Goal: Task Accomplishment & Management: Manage account settings

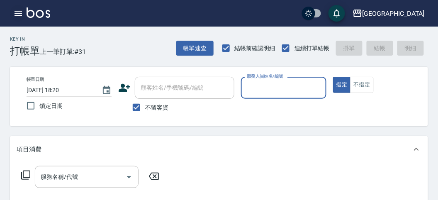
click at [18, 13] on icon "button" at bounding box center [18, 13] width 7 height 5
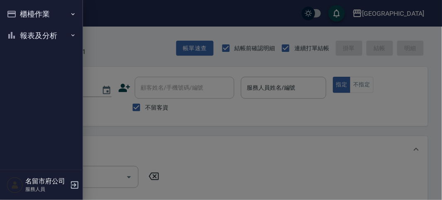
click at [30, 25] on button "報表及分析" at bounding box center [41, 36] width 76 height 22
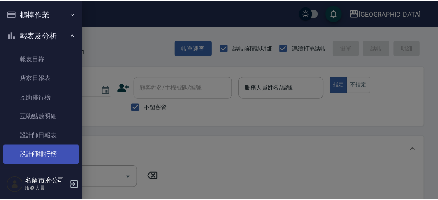
scroll to position [27, 0]
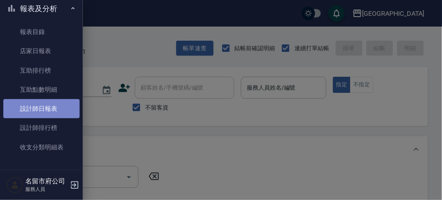
click at [61, 110] on link "設計師日報表" at bounding box center [41, 108] width 76 height 19
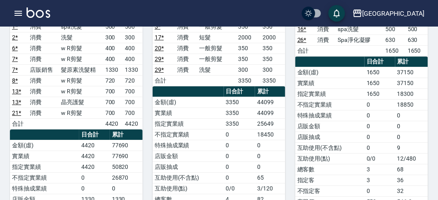
scroll to position [461, 0]
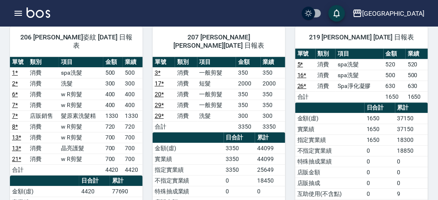
click at [46, 11] on img at bounding box center [39, 12] width 24 height 10
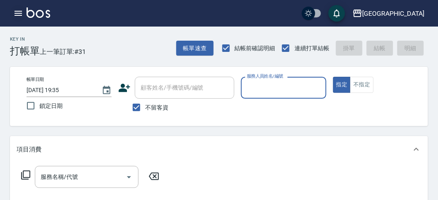
click at [23, 16] on button "button" at bounding box center [18, 13] width 17 height 17
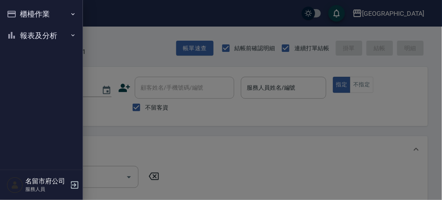
drag, startPoint x: 9, startPoint y: 35, endPoint x: 14, endPoint y: 42, distance: 8.4
click at [10, 37] on icon "button" at bounding box center [12, 35] width 10 height 10
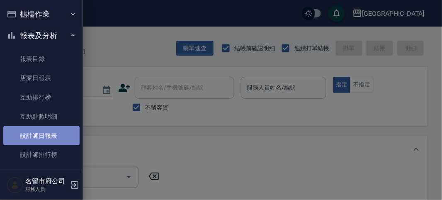
click at [56, 139] on link "設計師日報表" at bounding box center [41, 135] width 76 height 19
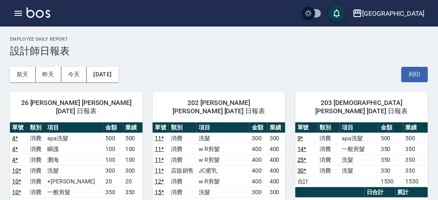
scroll to position [46, 0]
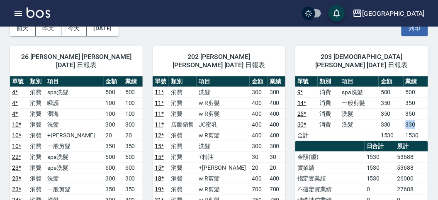
drag, startPoint x: 399, startPoint y: 112, endPoint x: 344, endPoint y: 127, distance: 57.0
click at [419, 119] on tr "30 * 消費 洗髮 330 330" at bounding box center [361, 124] width 133 height 11
click at [192, 119] on td "店販銷售" at bounding box center [183, 124] width 28 height 11
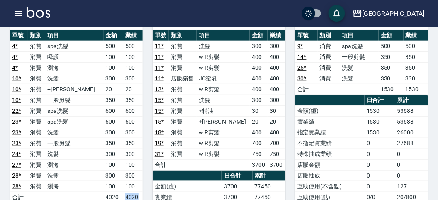
drag, startPoint x: 119, startPoint y: 185, endPoint x: 138, endPoint y: 185, distance: 19.1
click at [137, 192] on td "4020" at bounding box center [132, 197] width 19 height 11
click at [138, 192] on td "4020" at bounding box center [132, 197] width 19 height 11
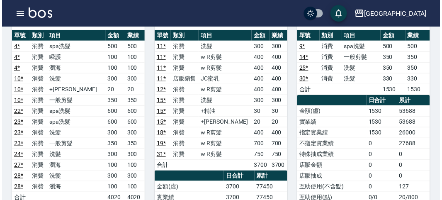
scroll to position [138, 0]
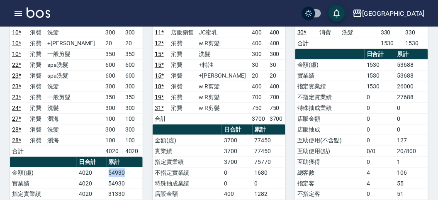
drag, startPoint x: 110, startPoint y: 160, endPoint x: 131, endPoint y: 158, distance: 21.7
click at [131, 167] on td "54930" at bounding box center [125, 172] width 36 height 11
click at [132, 167] on td "54930" at bounding box center [125, 172] width 36 height 11
click at [13, 13] on icon "button" at bounding box center [18, 13] width 10 height 10
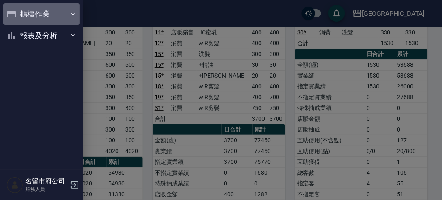
click at [13, 13] on button "櫃檯作業" at bounding box center [41, 14] width 76 height 22
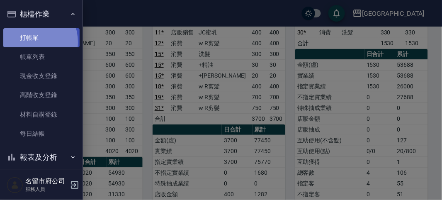
click at [28, 42] on link "打帳單" at bounding box center [41, 37] width 76 height 19
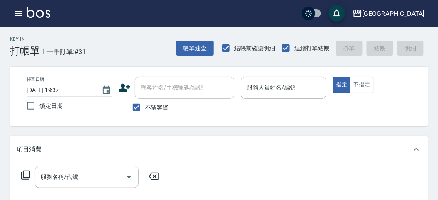
click at [102, 46] on div "Key In 打帳單 上一筆訂單:#31 帳單速查 結帳前確認明細 連續打單結帳 掛單 結帳 明細" at bounding box center [214, 42] width 428 height 30
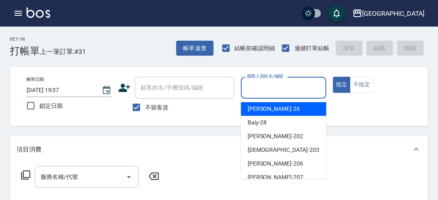
click at [291, 87] on input "服務人員姓名/編號" at bounding box center [284, 87] width 78 height 15
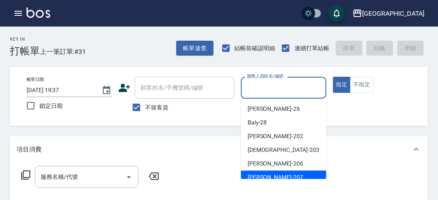
click at [261, 177] on span "[PERSON_NAME] -207" at bounding box center [276, 177] width 56 height 9
type input "[PERSON_NAME]-207"
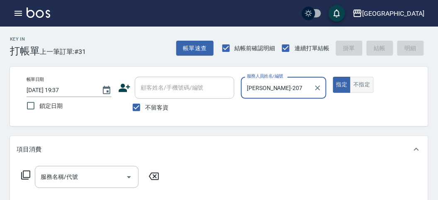
click at [363, 89] on button "不指定" at bounding box center [361, 85] width 23 height 16
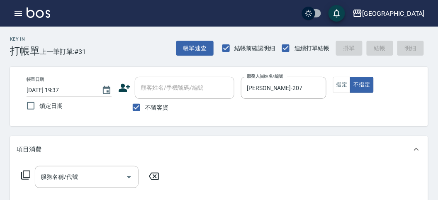
click at [27, 178] on icon at bounding box center [26, 175] width 10 height 10
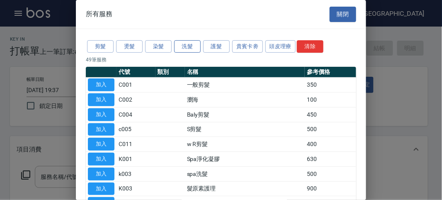
click at [181, 50] on button "洗髮" at bounding box center [187, 46] width 27 height 13
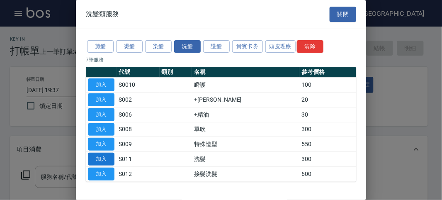
click at [108, 159] on button "加入" at bounding box center [101, 159] width 27 height 13
type input "洗髮(S011)"
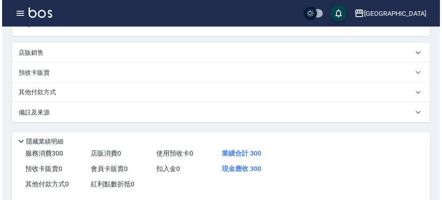
scroll to position [243, 0]
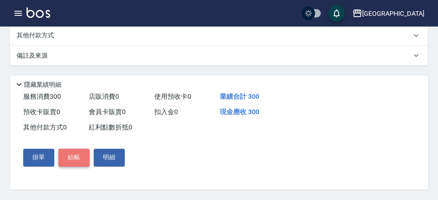
click at [83, 162] on button "結帳" at bounding box center [73, 157] width 31 height 17
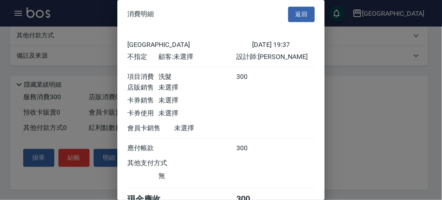
scroll to position [46, 0]
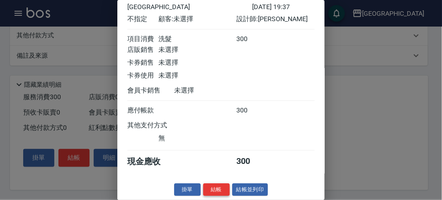
click at [209, 189] on button "結帳" at bounding box center [216, 189] width 27 height 13
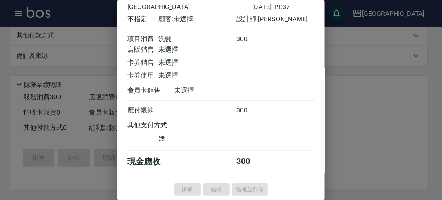
type input "[DATE] 19:44"
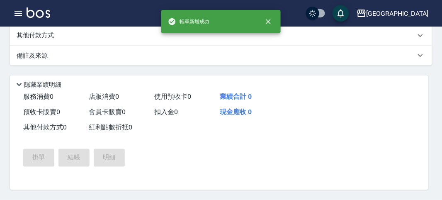
scroll to position [0, 0]
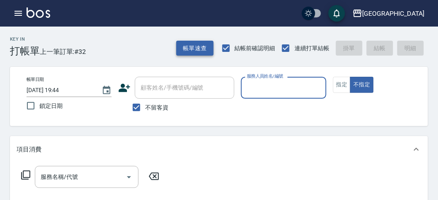
click at [201, 54] on button "帳單速查" at bounding box center [194, 48] width 37 height 15
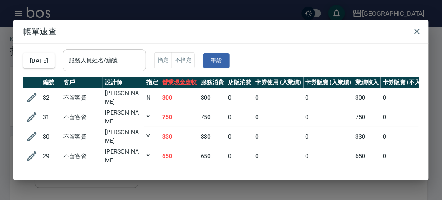
click at [134, 53] on input "服務人員姓名/編號" at bounding box center [104, 60] width 75 height 15
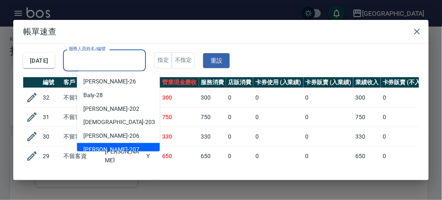
click at [134, 148] on div "[PERSON_NAME] -207" at bounding box center [118, 150] width 83 height 14
type input "[PERSON_NAME]-207"
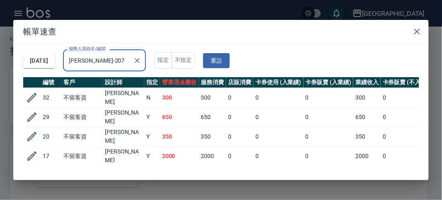
scroll to position [32, 0]
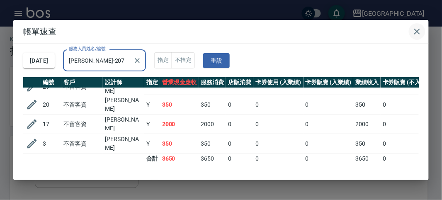
click at [417, 32] on icon "button" at bounding box center [417, 32] width 6 height 6
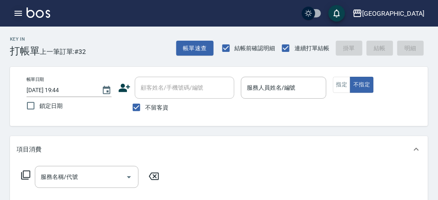
click at [12, 10] on button "button" at bounding box center [18, 13] width 17 height 17
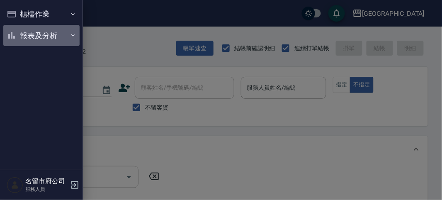
click at [23, 38] on button "報表及分析" at bounding box center [41, 36] width 76 height 22
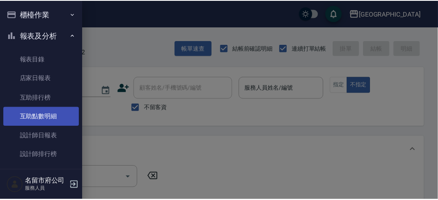
scroll to position [27, 0]
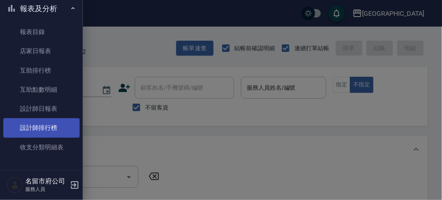
click at [50, 122] on link "設計師排行榜" at bounding box center [41, 127] width 76 height 19
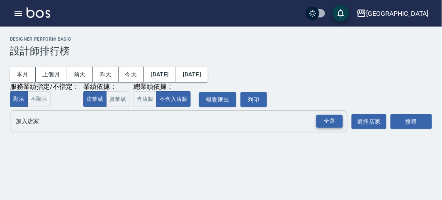
click at [329, 120] on div "全選" at bounding box center [329, 121] width 27 height 13
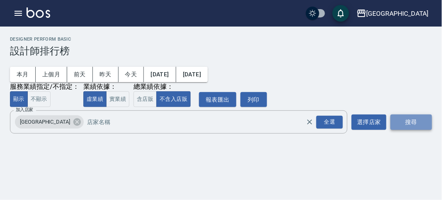
click at [410, 121] on button "搜尋" at bounding box center [411, 121] width 41 height 15
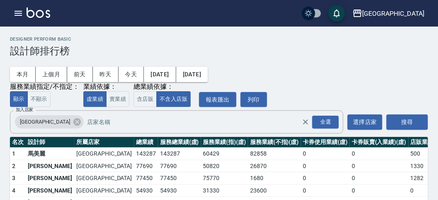
scroll to position [73, 0]
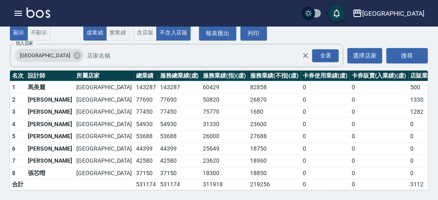
click at [33, 15] on img at bounding box center [39, 12] width 24 height 10
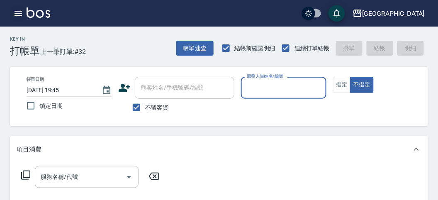
click at [17, 12] on icon "button" at bounding box center [18, 13] width 10 height 10
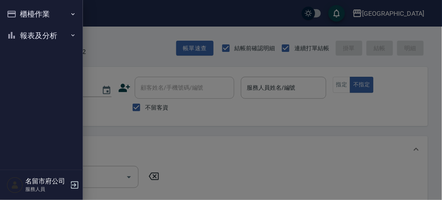
click at [33, 39] on button "報表及分析" at bounding box center [41, 36] width 76 height 22
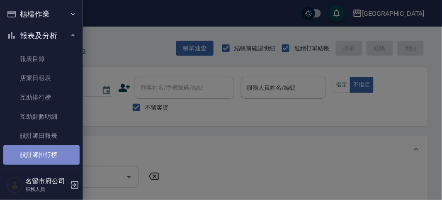
click at [57, 150] on link "設計師排行榜" at bounding box center [41, 154] width 76 height 19
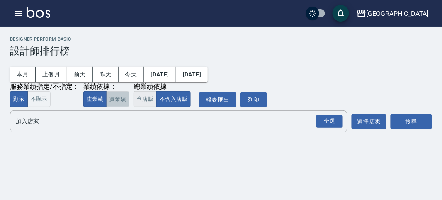
drag, startPoint x: 125, startPoint y: 98, endPoint x: 146, endPoint y: 98, distance: 21.2
click at [126, 98] on button "實業績" at bounding box center [117, 99] width 23 height 16
click at [146, 98] on button "含店販" at bounding box center [145, 99] width 23 height 16
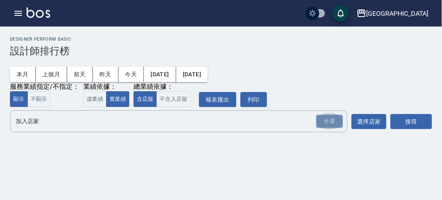
drag, startPoint x: 335, startPoint y: 127, endPoint x: 387, endPoint y: 123, distance: 52.0
click at [335, 127] on div "全選" at bounding box center [329, 121] width 27 height 13
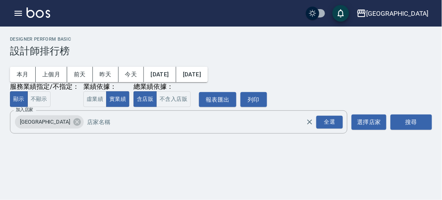
click at [437, 125] on div "名留市府 [DATE] - [DATE] 設計師排行榜 列印時間： [DATE][PHONE_NUMBER]:00 Designer Perform Basi…" at bounding box center [221, 87] width 442 height 120
drag, startPoint x: 423, startPoint y: 120, endPoint x: 281, endPoint y: 109, distance: 142.3
click at [421, 120] on button "搜尋" at bounding box center [411, 121] width 41 height 15
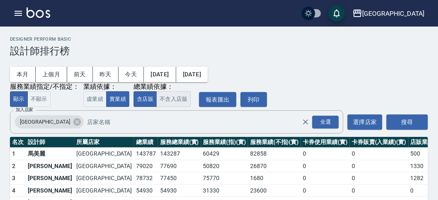
click at [167, 97] on button "不含入店販" at bounding box center [173, 99] width 34 height 16
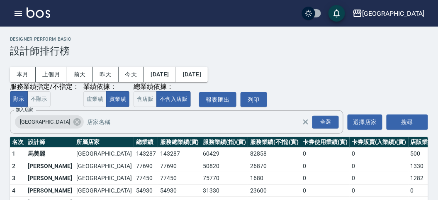
scroll to position [46, 0]
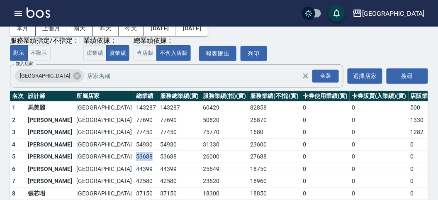
drag, startPoint x: 77, startPoint y: 154, endPoint x: 94, endPoint y: 157, distance: 17.3
click at [134, 157] on td "53688" at bounding box center [146, 157] width 24 height 12
click at [139, 57] on button "含店販" at bounding box center [145, 53] width 23 height 16
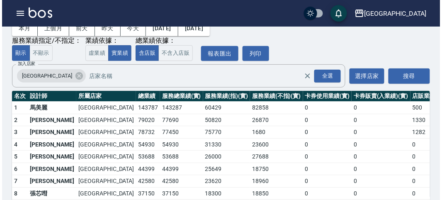
scroll to position [73, 0]
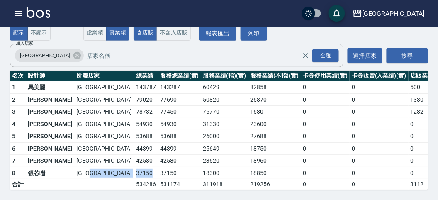
drag, startPoint x: 73, startPoint y: 163, endPoint x: 92, endPoint y: 163, distance: 19.1
click at [92, 167] on tr "8 張芯嘒 [GEOGRAPHIC_DATA] 37150 37150 18300 18850 0 0 0 12 / 9" at bounding box center [256, 173] width 492 height 12
click at [134, 167] on td "37150" at bounding box center [146, 173] width 24 height 12
drag, startPoint x: 78, startPoint y: 153, endPoint x: 91, endPoint y: 154, distance: 13.3
click at [134, 155] on td "42580" at bounding box center [146, 161] width 24 height 12
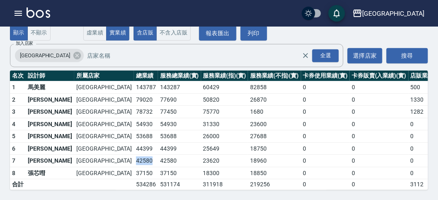
click at [134, 155] on td "42580" at bounding box center [146, 161] width 24 height 12
drag, startPoint x: 74, startPoint y: 142, endPoint x: 90, endPoint y: 144, distance: 16.6
click at [134, 144] on td "44399" at bounding box center [146, 148] width 24 height 12
drag, startPoint x: 75, startPoint y: 130, endPoint x: 91, endPoint y: 131, distance: 15.8
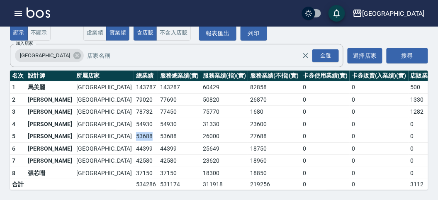
click at [134, 131] on td "53688" at bounding box center [146, 136] width 24 height 12
drag, startPoint x: 76, startPoint y: 117, endPoint x: 94, endPoint y: 118, distance: 17.5
click at [134, 118] on td "54930" at bounding box center [146, 124] width 24 height 12
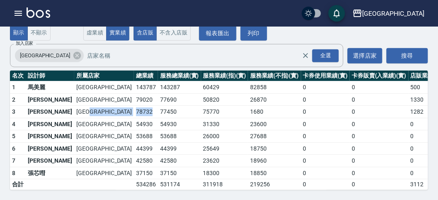
drag, startPoint x: 73, startPoint y: 105, endPoint x: 92, endPoint y: 105, distance: 18.3
click at [92, 106] on tr "3 [PERSON_NAME] [GEOGRAPHIC_DATA] 78732 77450 75770 1680 0 0 1282 14 / 195" at bounding box center [256, 112] width 492 height 12
click at [134, 94] on td "79020" at bounding box center [146, 99] width 24 height 12
drag, startPoint x: 75, startPoint y: 93, endPoint x: 97, endPoint y: 93, distance: 22.0
click at [134, 93] on td "79020" at bounding box center [146, 99] width 24 height 12
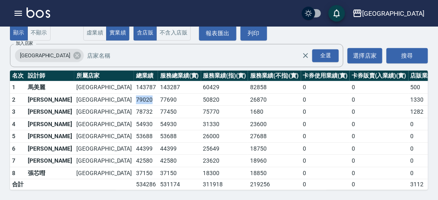
click at [134, 93] on td "79020" at bounding box center [146, 99] width 24 height 12
click at [17, 7] on button "button" at bounding box center [18, 13] width 17 height 17
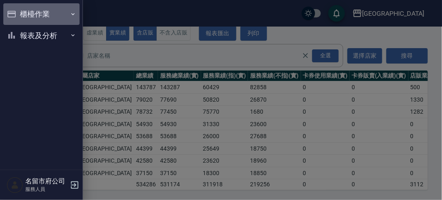
click at [17, 7] on button "櫃檯作業" at bounding box center [41, 14] width 76 height 22
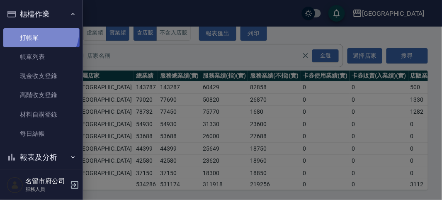
click at [38, 32] on link "打帳單" at bounding box center [41, 37] width 76 height 19
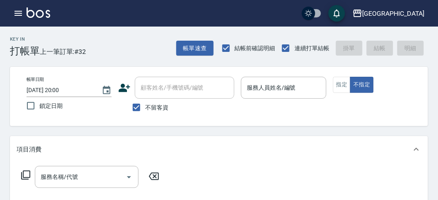
click at [106, 55] on div "Key In 打帳單 上一筆訂單:#32 帳單速查 結帳前確認明細 連續打單結帳 掛單 結帳 明細" at bounding box center [214, 42] width 428 height 30
click at [126, 53] on div "Key In 打帳單 上一筆訂單:#32 帳單速查 結帳前確認明細 連續打單結帳 掛單 結帳 明細" at bounding box center [214, 42] width 428 height 30
click at [22, 10] on icon "button" at bounding box center [18, 13] width 10 height 10
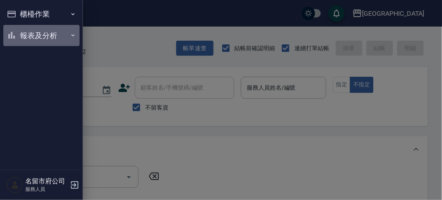
click at [27, 40] on button "報表及分析" at bounding box center [41, 36] width 76 height 22
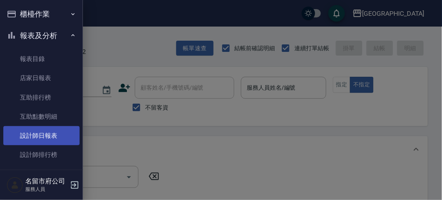
click at [48, 134] on link "設計師日報表" at bounding box center [41, 135] width 76 height 19
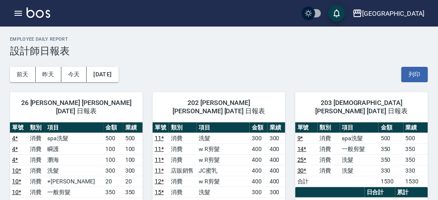
click at [253, 134] on td "300" at bounding box center [259, 138] width 18 height 11
click at [16, 8] on icon "button" at bounding box center [18, 13] width 10 height 10
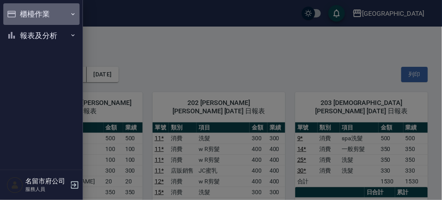
click at [17, 8] on button "櫃檯作業" at bounding box center [41, 14] width 76 height 22
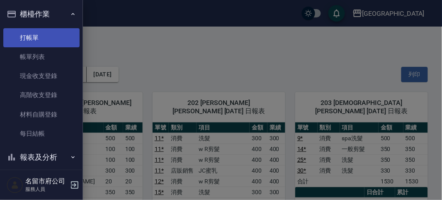
click at [38, 36] on link "打帳單" at bounding box center [41, 37] width 76 height 19
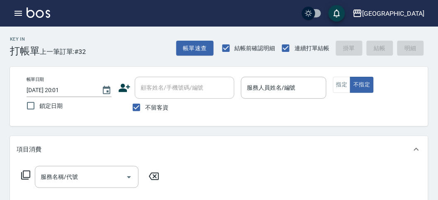
click at [127, 56] on div "Key In 打帳單 上一筆訂單:#32 帳單速查 結帳前確認明細 連續打單結帳 掛單 結帳 明細" at bounding box center [214, 42] width 428 height 30
click at [19, 12] on icon "button" at bounding box center [18, 13] width 10 height 10
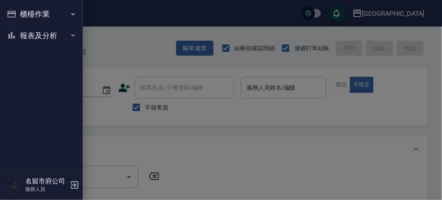
click at [33, 32] on button "報表及分析" at bounding box center [41, 36] width 76 height 22
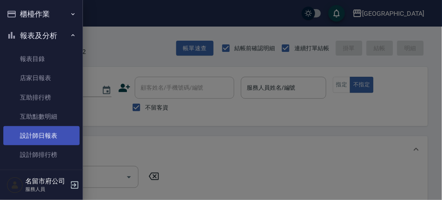
click at [58, 134] on link "設計師日報表" at bounding box center [41, 135] width 76 height 19
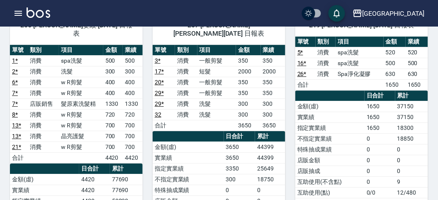
scroll to position [426, 0]
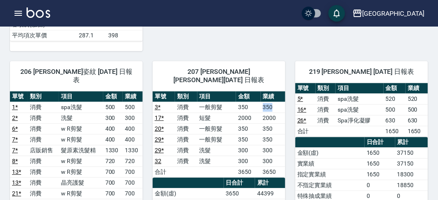
drag, startPoint x: 263, startPoint y: 85, endPoint x: 275, endPoint y: 84, distance: 12.1
click at [275, 102] on td "350" at bounding box center [273, 107] width 24 height 11
drag, startPoint x: 263, startPoint y: 92, endPoint x: 274, endPoint y: 92, distance: 10.4
click at [274, 112] on td "2000" at bounding box center [273, 117] width 24 height 11
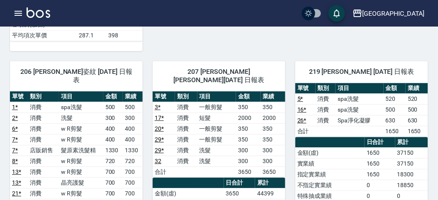
click at [265, 123] on td "350" at bounding box center [273, 128] width 24 height 11
drag, startPoint x: 265, startPoint y: 105, endPoint x: 280, endPoint y: 106, distance: 15.8
click at [280, 123] on td "350" at bounding box center [273, 128] width 24 height 11
drag, startPoint x: 260, startPoint y: 114, endPoint x: 278, endPoint y: 122, distance: 19.3
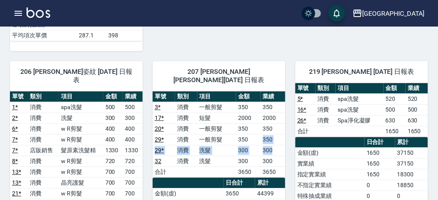
click at [278, 122] on tbody "3 * 消費 一般剪髮 350 350 17 * 消費 短髮 2000 2000 20 * 消費 一般剪髮 350 350 29 * 消費 一般剪髮 350 …" at bounding box center [219, 139] width 133 height 75
click at [278, 145] on td "300" at bounding box center [273, 150] width 24 height 11
drag, startPoint x: 259, startPoint y: 137, endPoint x: 275, endPoint y: 137, distance: 16.6
click at [275, 156] on tr "32 消費 洗髮 300 300" at bounding box center [219, 161] width 133 height 11
click at [275, 156] on td "300" at bounding box center [273, 161] width 24 height 11
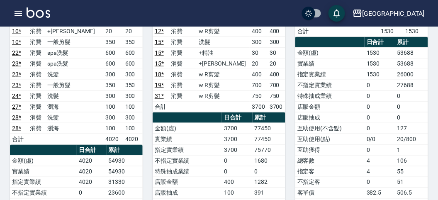
scroll to position [0, 0]
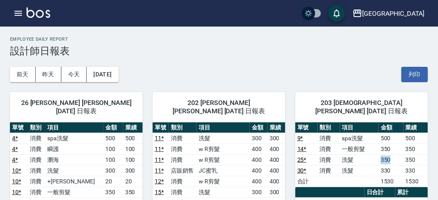
drag, startPoint x: 377, startPoint y: 148, endPoint x: 400, endPoint y: 150, distance: 22.5
click at [400, 154] on tr "25 * 消費 洗髮 350 350" at bounding box center [361, 159] width 133 height 11
drag, startPoint x: 373, startPoint y: 161, endPoint x: 389, endPoint y: 160, distance: 15.4
click at [389, 165] on tr "30 * 消費 洗髮 330 330" at bounding box center [361, 170] width 133 height 11
click at [390, 165] on td "330" at bounding box center [391, 170] width 24 height 11
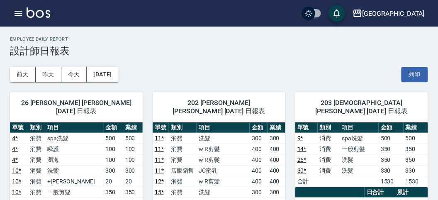
click at [19, 9] on icon "button" at bounding box center [18, 13] width 10 height 10
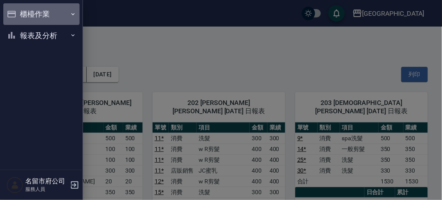
click at [19, 10] on button "櫃檯作業" at bounding box center [41, 14] width 76 height 22
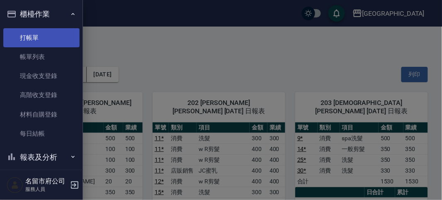
click at [26, 28] on link "打帳單" at bounding box center [41, 37] width 76 height 19
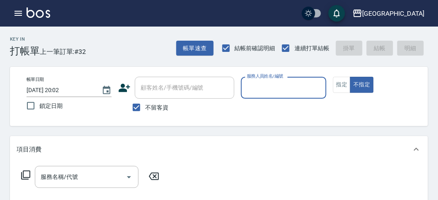
click at [133, 42] on div "Key In 打帳單 上一筆訂單:#32 帳單速查 結帳前確認明細 連續打單結帳 掛單 結帳 明細" at bounding box center [214, 42] width 428 height 30
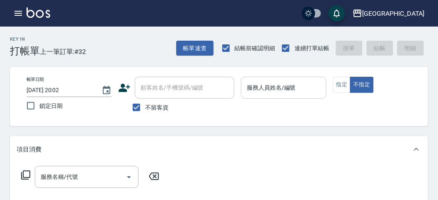
click at [277, 94] on input "服務人員姓名/編號" at bounding box center [284, 87] width 78 height 15
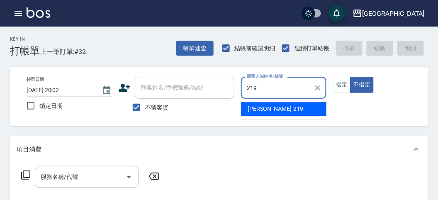
type input "[PERSON_NAME]-219"
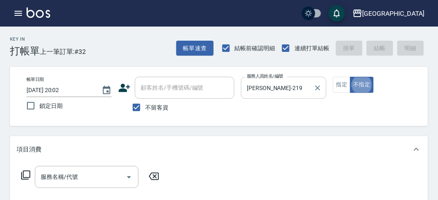
type button "false"
click at [23, 172] on icon at bounding box center [25, 174] width 9 height 9
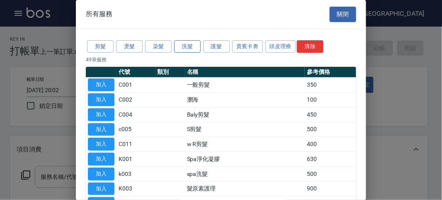
click at [190, 45] on button "洗髮" at bounding box center [187, 46] width 27 height 13
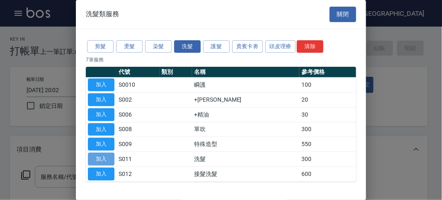
click at [104, 155] on button "加入" at bounding box center [101, 159] width 27 height 13
type input "洗髮(S011)"
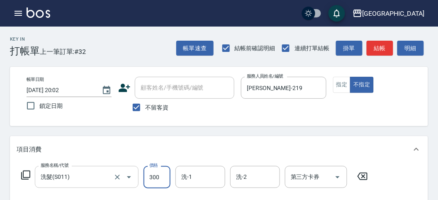
drag, startPoint x: 167, startPoint y: 175, endPoint x: 130, endPoint y: 166, distance: 38.5
click at [166, 175] on input "300" at bounding box center [157, 177] width 27 height 22
type input "350"
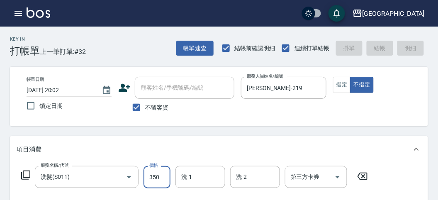
type input "[DATE] 20:23"
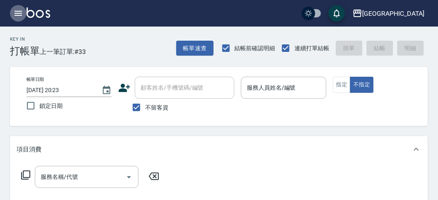
click at [18, 10] on icon "button" at bounding box center [18, 13] width 10 height 10
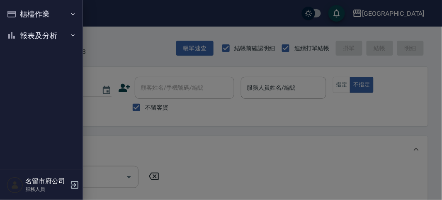
click at [39, 33] on button "報表及分析" at bounding box center [41, 36] width 76 height 22
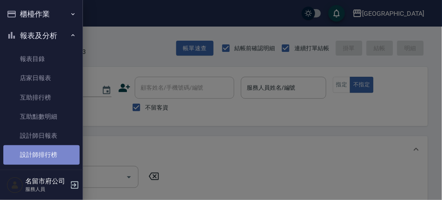
click at [49, 160] on link "設計師排行榜" at bounding box center [41, 154] width 76 height 19
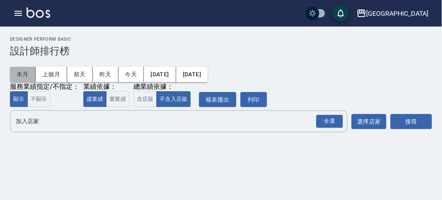
click at [17, 75] on button "本月" at bounding box center [23, 74] width 26 height 15
click at [337, 121] on div "全選" at bounding box center [329, 121] width 27 height 13
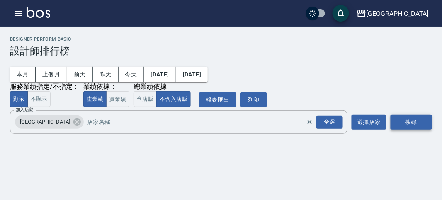
click at [405, 122] on button "搜尋" at bounding box center [411, 121] width 41 height 15
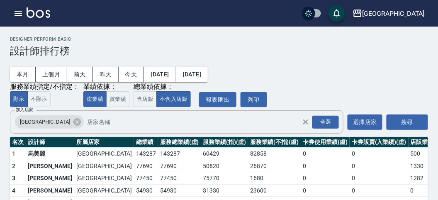
click at [19, 13] on icon "button" at bounding box center [18, 13] width 7 height 5
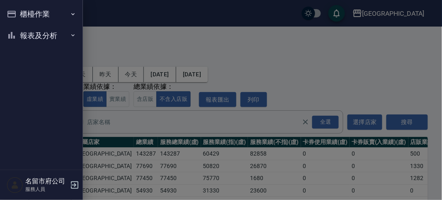
click at [19, 13] on button "櫃檯作業" at bounding box center [41, 14] width 76 height 22
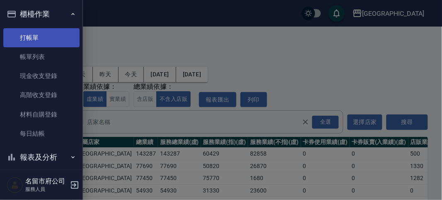
click at [44, 43] on link "打帳單" at bounding box center [41, 37] width 76 height 19
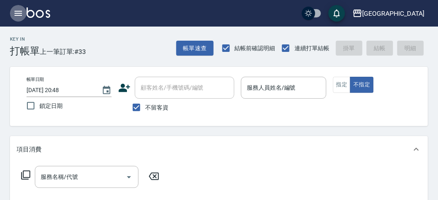
click at [17, 11] on icon "button" at bounding box center [18, 13] width 7 height 5
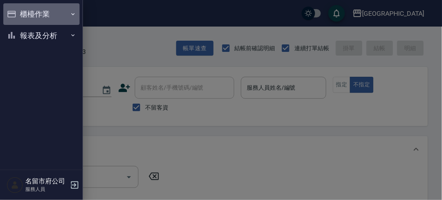
click at [17, 11] on button "櫃檯作業" at bounding box center [41, 14] width 76 height 22
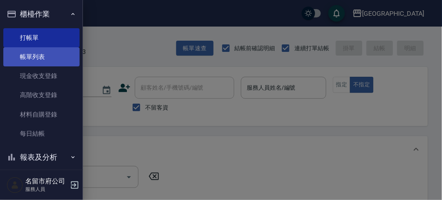
click at [31, 61] on link "帳單列表" at bounding box center [41, 56] width 76 height 19
click at [30, 61] on link "帳單列表" at bounding box center [41, 56] width 76 height 19
click at [29, 61] on link "帳單列表" at bounding box center [41, 56] width 76 height 19
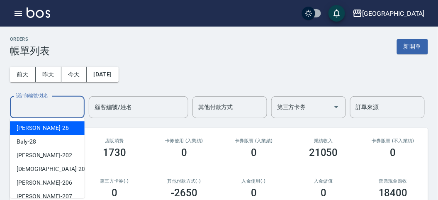
click at [49, 107] on input "設計師編號/姓名" at bounding box center [47, 107] width 67 height 15
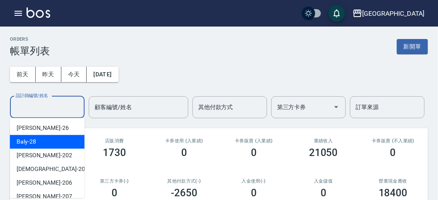
drag, startPoint x: 46, startPoint y: 142, endPoint x: 52, endPoint y: 142, distance: 6.2
click at [46, 142] on div "Baly -28" at bounding box center [47, 142] width 75 height 14
type input "Baly-28"
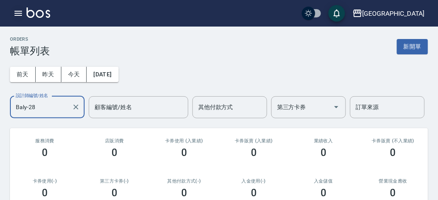
click at [13, 11] on button "button" at bounding box center [18, 13] width 17 height 17
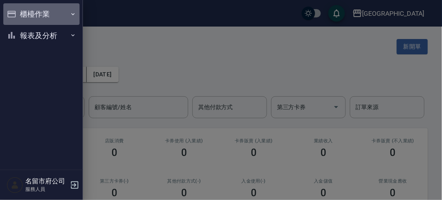
drag, startPoint x: 19, startPoint y: 15, endPoint x: 33, endPoint y: 26, distance: 17.8
click at [20, 15] on button "櫃檯作業" at bounding box center [41, 14] width 76 height 22
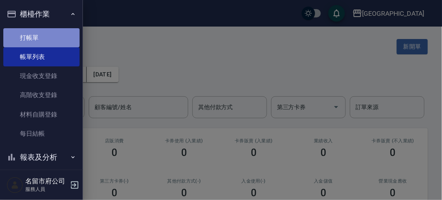
click at [45, 43] on link "打帳單" at bounding box center [41, 37] width 76 height 19
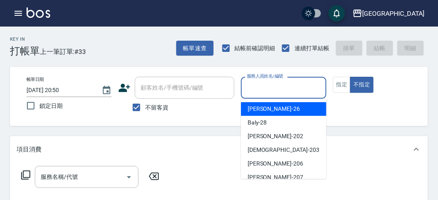
click at [269, 90] on input "服務人員姓名/編號" at bounding box center [284, 87] width 78 height 15
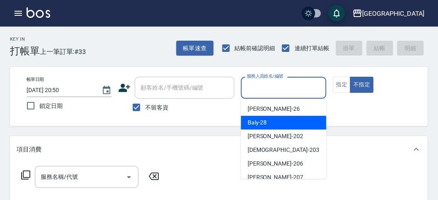
click at [262, 122] on span "Baly -28" at bounding box center [257, 122] width 19 height 9
type input "Baly-28"
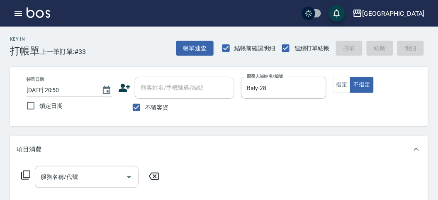
click at [26, 175] on icon at bounding box center [26, 175] width 10 height 10
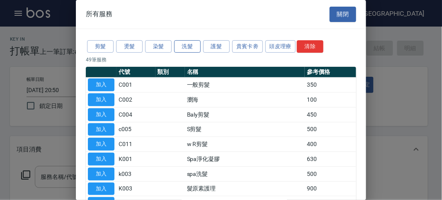
click at [190, 49] on button "洗髮" at bounding box center [187, 46] width 27 height 13
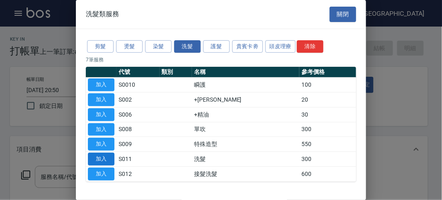
click at [105, 156] on button "加入" at bounding box center [101, 159] width 27 height 13
type input "洗髮(S011)"
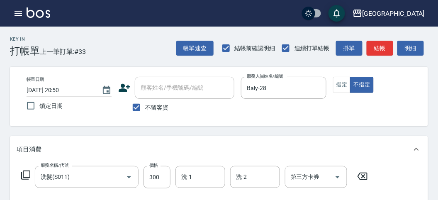
click at [28, 171] on icon at bounding box center [26, 175] width 10 height 10
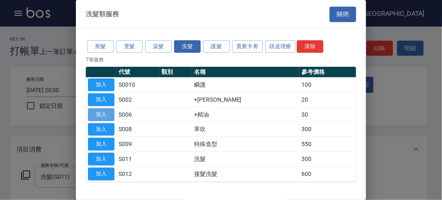
click at [106, 114] on button "加入" at bounding box center [101, 114] width 27 height 13
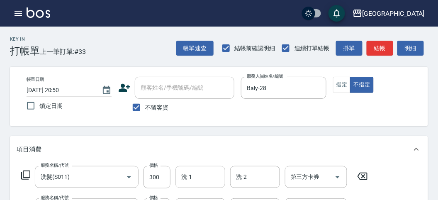
click at [190, 168] on div "洗-1" at bounding box center [200, 177] width 50 height 22
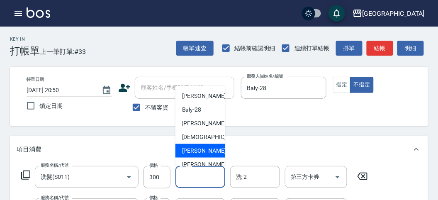
scroll to position [63, 0]
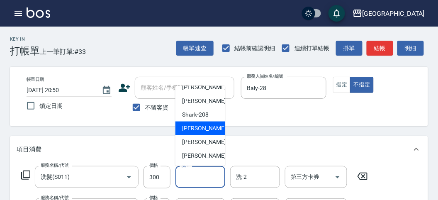
click at [205, 125] on div "小雲 -214" at bounding box center [200, 129] width 50 height 14
type input "小雲-214"
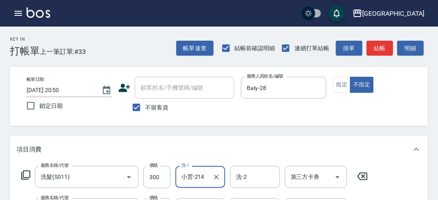
scroll to position [138, 0]
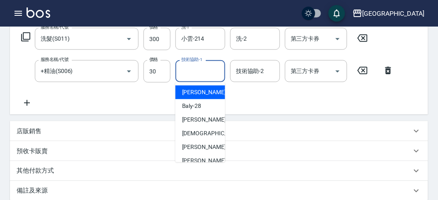
click at [193, 78] on input "技術協助-1" at bounding box center [200, 71] width 42 height 15
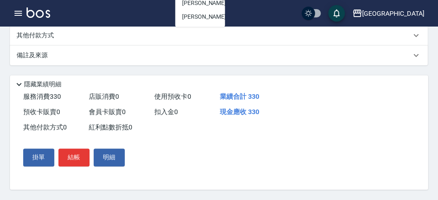
scroll to position [44, 0]
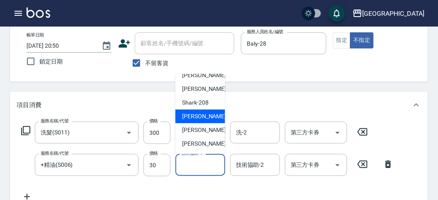
click at [200, 114] on span "小雲 -214" at bounding box center [210, 116] width 56 height 9
type input "小雲-214"
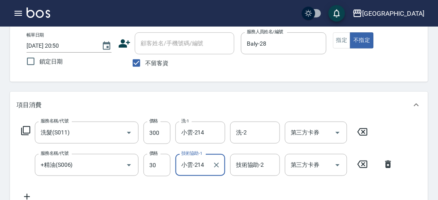
click at [27, 132] on icon at bounding box center [26, 131] width 10 height 10
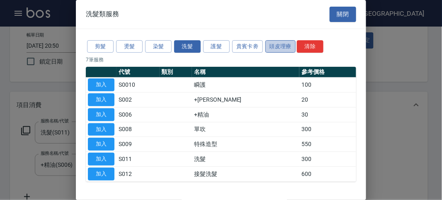
click at [280, 44] on button "頭皮理療" at bounding box center [280, 46] width 31 height 13
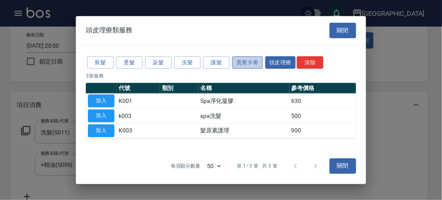
click at [246, 59] on button "貴賓卡劵" at bounding box center [247, 62] width 31 height 13
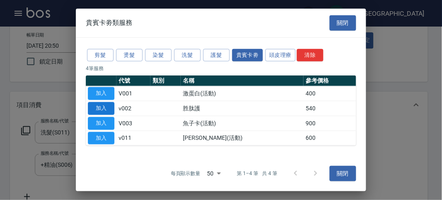
drag, startPoint x: 96, startPoint y: 107, endPoint x: 100, endPoint y: 114, distance: 8.1
click at [96, 108] on button "加入" at bounding box center [101, 108] width 27 height 13
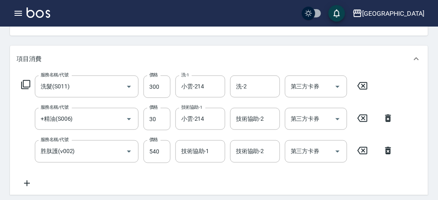
scroll to position [137, 0]
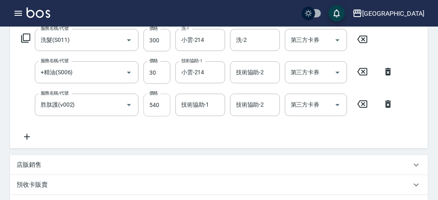
click at [161, 108] on input "540" at bounding box center [157, 105] width 27 height 22
type input "600"
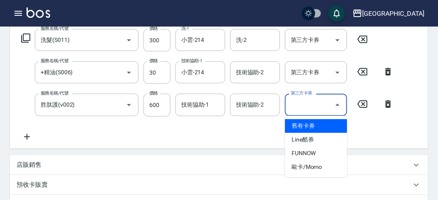
click at [296, 104] on input "第三方卡券" at bounding box center [310, 104] width 42 height 15
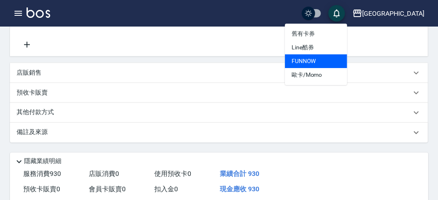
scroll to position [90, 0]
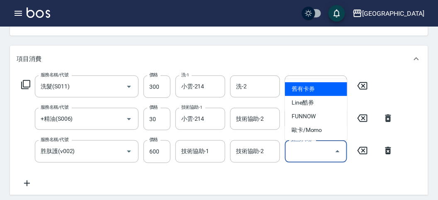
click at [314, 92] on span "舊有卡券" at bounding box center [316, 89] width 62 height 14
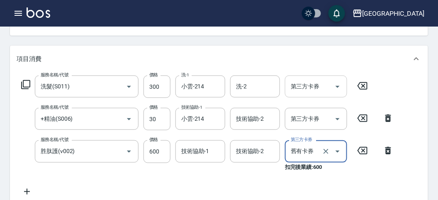
type input "舊有卡券"
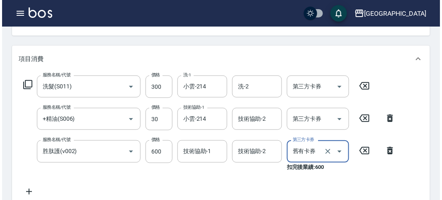
scroll to position [316, 0]
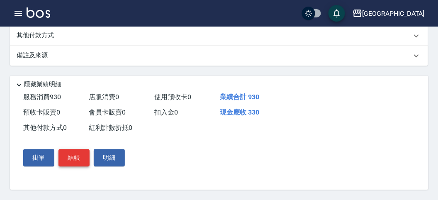
click at [71, 156] on button "結帳" at bounding box center [73, 157] width 31 height 17
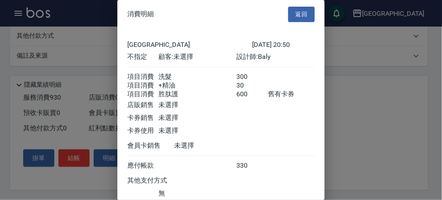
scroll to position [65, 0]
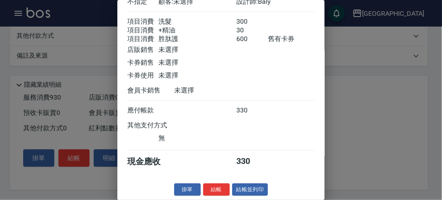
click at [221, 178] on div "名留市府 [DATE] 20:50 不指定 顧客: 未選擇 設計師: Baly 項目消費 洗髮 300 項目消費 +精油 30 項目消費 胜肽護 600 舊有…" at bounding box center [220, 76] width 207 height 206
click at [214, 189] on button "結帳" at bounding box center [216, 189] width 27 height 13
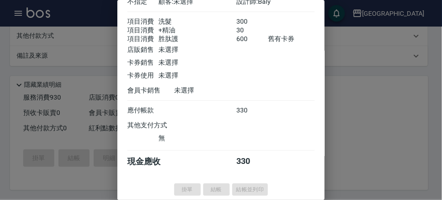
type input "[DATE] 20:51"
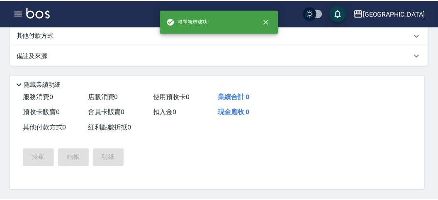
scroll to position [0, 0]
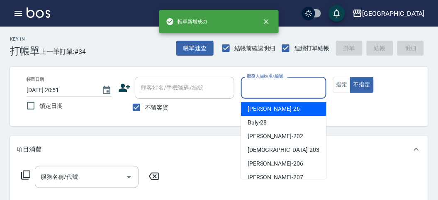
click at [273, 88] on input "服務人員姓名/編號" at bounding box center [284, 87] width 78 height 15
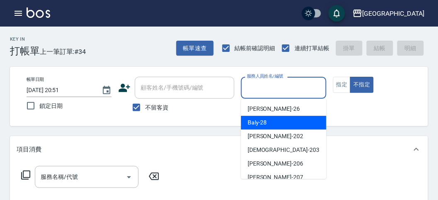
click at [273, 116] on div "Baly -28" at bounding box center [283, 123] width 85 height 14
type input "Baly-28"
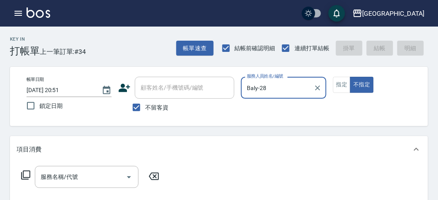
click at [28, 173] on icon at bounding box center [26, 175] width 10 height 10
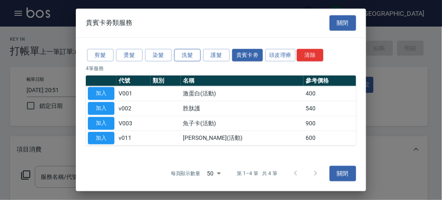
click at [190, 53] on button "洗髮" at bounding box center [187, 55] width 27 height 13
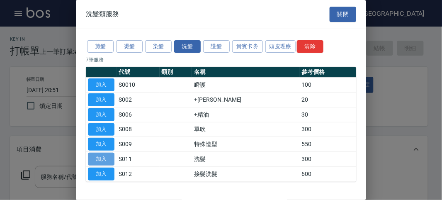
click at [99, 158] on button "加入" at bounding box center [101, 159] width 27 height 13
type input "洗髮(S011)"
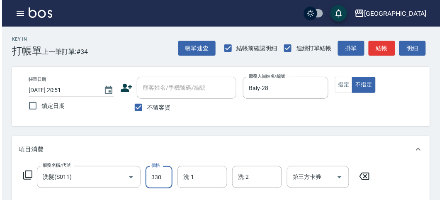
scroll to position [243, 0]
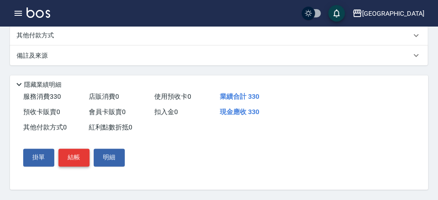
type input "330"
click at [78, 154] on button "結帳" at bounding box center [73, 157] width 31 height 17
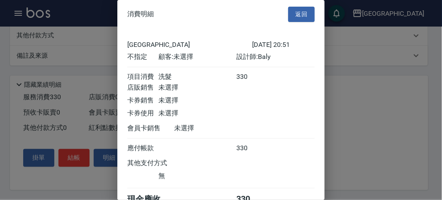
scroll to position [46, 0]
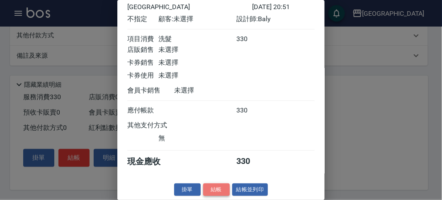
click at [212, 187] on button "結帳" at bounding box center [216, 189] width 27 height 13
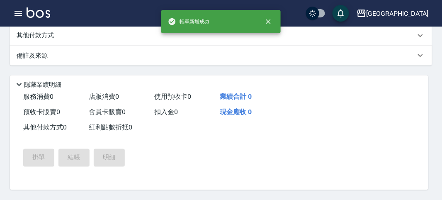
scroll to position [0, 0]
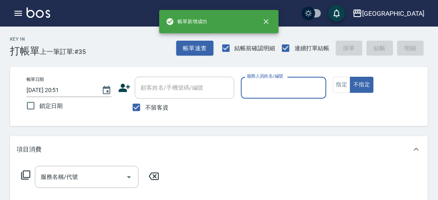
click at [281, 86] on input "服務人員姓名/編號" at bounding box center [284, 87] width 78 height 15
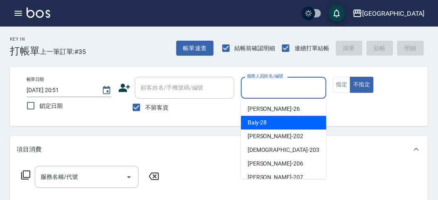
click at [290, 128] on div "Baly -28" at bounding box center [283, 123] width 85 height 14
type input "Baly-28"
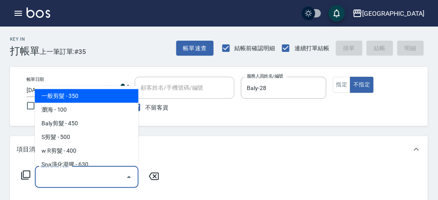
click at [43, 176] on input "服務名稱/代號" at bounding box center [81, 177] width 84 height 15
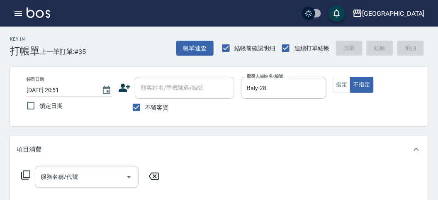
click at [28, 173] on icon at bounding box center [26, 175] width 10 height 10
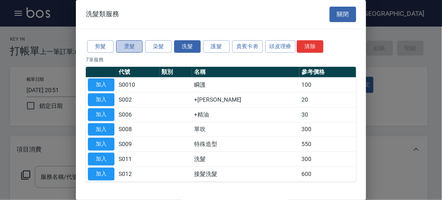
click at [131, 47] on button "燙髮" at bounding box center [129, 46] width 27 height 13
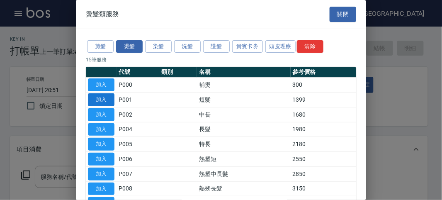
click at [97, 99] on button "加入" at bounding box center [101, 99] width 27 height 13
type input "短髮(P001)"
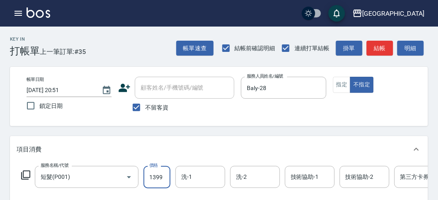
drag, startPoint x: 153, startPoint y: 174, endPoint x: 146, endPoint y: 168, distance: 8.8
click at [152, 174] on input "1399" at bounding box center [157, 177] width 27 height 22
type input "4000"
click at [28, 170] on icon at bounding box center [26, 175] width 10 height 10
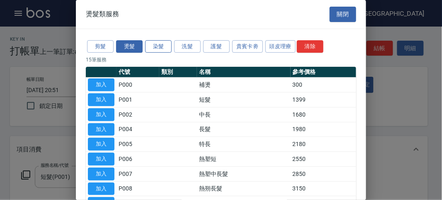
drag, startPoint x: 152, startPoint y: 43, endPoint x: 148, endPoint y: 44, distance: 4.2
click at [151, 44] on button "染髮" at bounding box center [158, 46] width 27 height 13
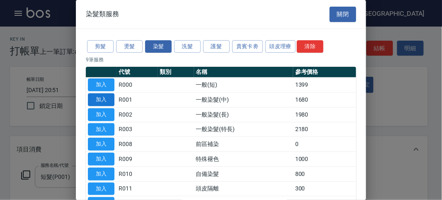
drag, startPoint x: 104, startPoint y: 84, endPoint x: 104, endPoint y: 98, distance: 14.5
click at [104, 83] on button "加入" at bounding box center [101, 84] width 27 height 13
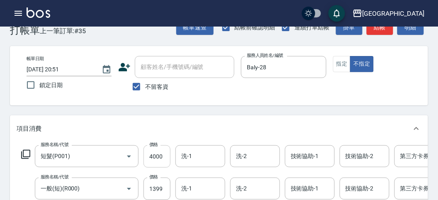
scroll to position [113, 0]
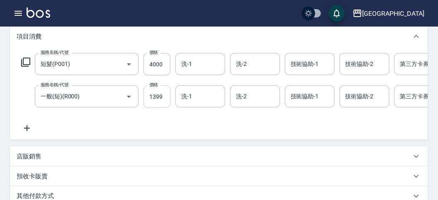
click at [152, 96] on input "1399" at bounding box center [157, 96] width 27 height 22
type input "11200399"
click at [193, 97] on input "洗-1" at bounding box center [200, 96] width 42 height 15
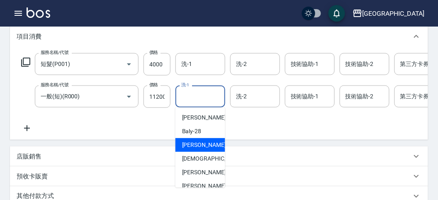
scroll to position [63, 0]
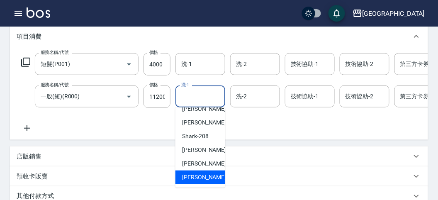
drag, startPoint x: 193, startPoint y: 180, endPoint x: 119, endPoint y: 134, distance: 87.5
click at [193, 180] on span "[PERSON_NAME] -222" at bounding box center [210, 177] width 56 height 9
type input "[PERSON_NAME]-222"
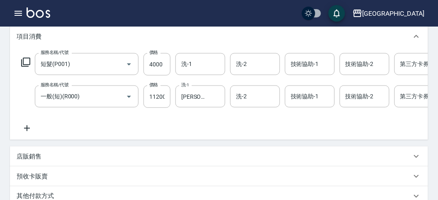
click at [26, 61] on icon at bounding box center [26, 62] width 10 height 10
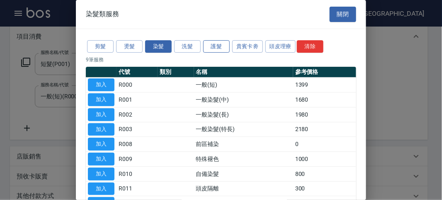
click at [212, 44] on button "護髮" at bounding box center [216, 46] width 27 height 13
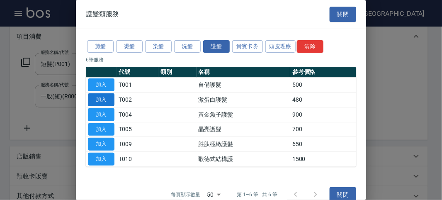
click at [103, 98] on button "加入" at bounding box center [101, 99] width 27 height 13
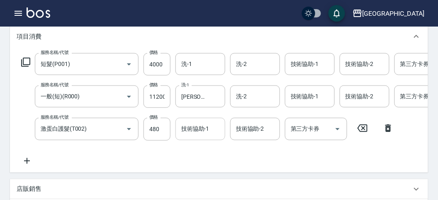
click at [191, 129] on input "技術協助-1" at bounding box center [200, 129] width 42 height 15
drag, startPoint x: 388, startPoint y: 126, endPoint x: 143, endPoint y: 119, distance: 245.2
click at [386, 126] on icon at bounding box center [388, 128] width 21 height 10
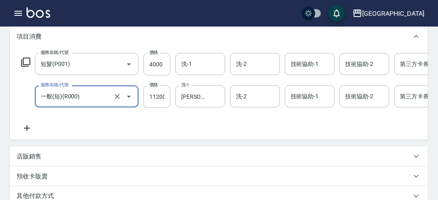
click at [24, 61] on icon at bounding box center [26, 62] width 10 height 10
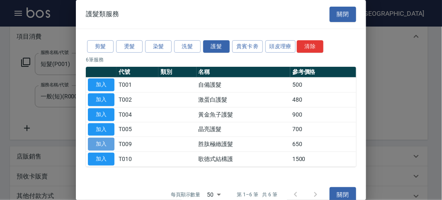
click at [102, 142] on button "加入" at bounding box center [101, 144] width 27 height 13
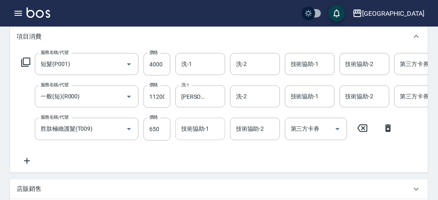
click at [192, 133] on input "技術協助-1" at bounding box center [200, 129] width 42 height 15
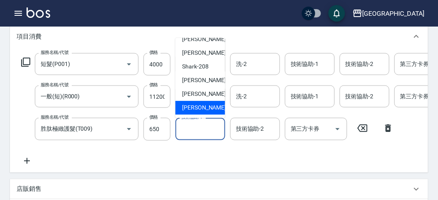
click at [200, 103] on div "[PERSON_NAME] -222" at bounding box center [200, 108] width 50 height 14
type input "[PERSON_NAME]-222"
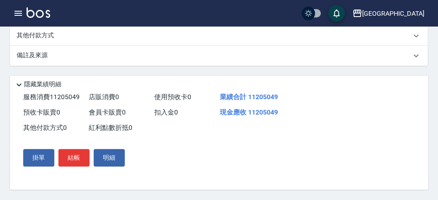
scroll to position [100, 0]
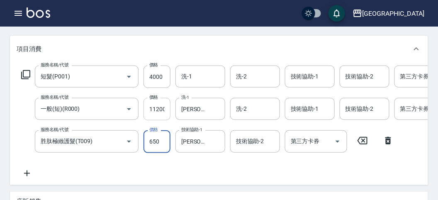
click at [163, 110] on input "11200399" at bounding box center [157, 109] width 27 height 22
type input "650"
click at [149, 107] on input "11200399" at bounding box center [157, 109] width 27 height 22
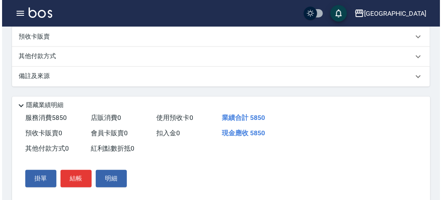
scroll to position [315, 0]
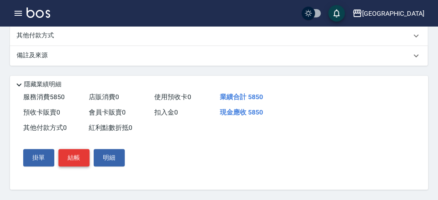
type input "1200"
click at [70, 158] on button "結帳" at bounding box center [73, 157] width 31 height 17
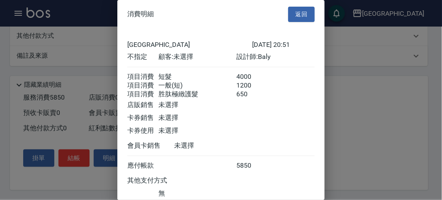
scroll to position [65, 0]
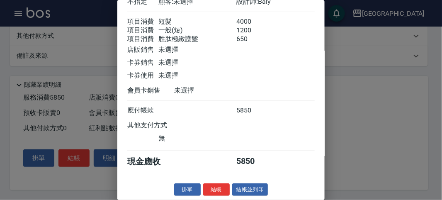
drag, startPoint x: 217, startPoint y: 187, endPoint x: 201, endPoint y: 169, distance: 23.8
click at [210, 182] on div "消費明細 返回 名留市府 [DATE] 20:51 不指定 顧客: 未選擇 設計師: Baly 項目消費 短髮 4000 項目消費 一般(短) 1200 項目…" at bounding box center [220, 100] width 207 height 200
drag, startPoint x: 212, startPoint y: 190, endPoint x: 214, endPoint y: 183, distance: 7.4
click at [212, 190] on button "結帳" at bounding box center [216, 189] width 27 height 13
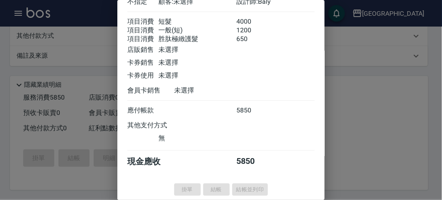
type input "[DATE] 20:52"
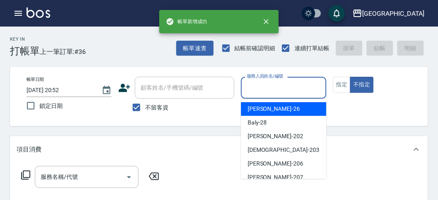
click at [272, 81] on input "服務人員姓名/編號" at bounding box center [284, 87] width 78 height 15
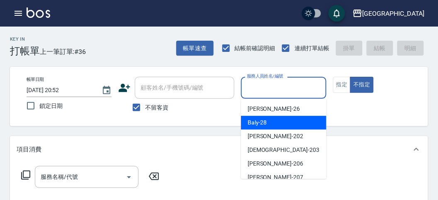
click at [264, 123] on span "Baly -28" at bounding box center [257, 122] width 19 height 9
type input "Baly-28"
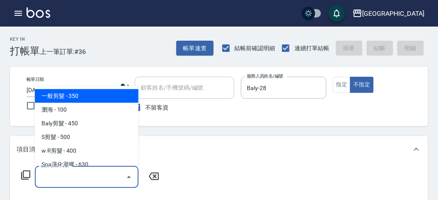
click at [57, 174] on input "服務名稱/代號" at bounding box center [81, 177] width 84 height 15
drag, startPoint x: 98, startPoint y: 90, endPoint x: 110, endPoint y: 116, distance: 28.4
click at [99, 90] on span "一般剪髮 - 350" at bounding box center [87, 96] width 104 height 14
type input "一般剪髮(C001)"
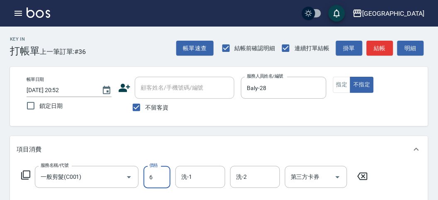
type input "6"
drag, startPoint x: 364, startPoint y: 177, endPoint x: 332, endPoint y: 175, distance: 32.0
click at [364, 177] on icon at bounding box center [363, 176] width 10 height 7
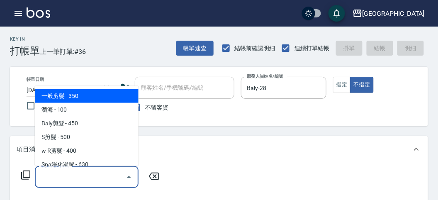
click at [56, 173] on input "服務名稱/代號" at bounding box center [81, 177] width 84 height 15
click at [81, 98] on span "一般剪髮 - 350" at bounding box center [87, 96] width 104 height 14
type input "一般剪髮(C001)"
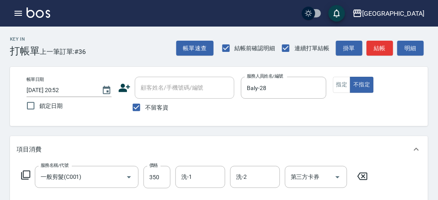
click at [24, 176] on icon at bounding box center [26, 175] width 10 height 10
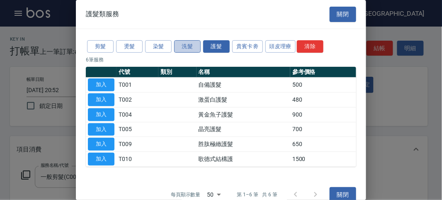
click at [186, 48] on button "洗髮" at bounding box center [187, 46] width 27 height 13
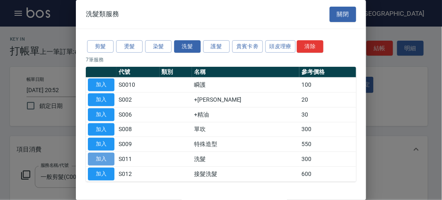
click at [107, 155] on button "加入" at bounding box center [101, 159] width 27 height 13
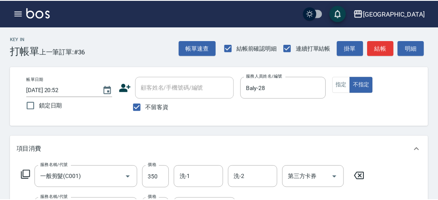
scroll to position [109, 0]
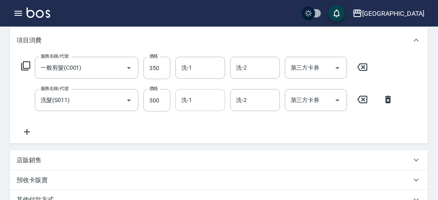
click at [190, 102] on input "洗-1" at bounding box center [200, 100] width 42 height 15
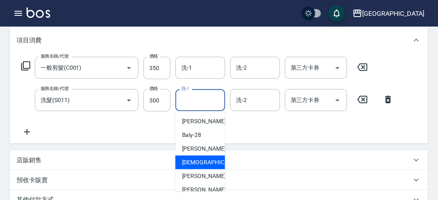
scroll to position [63, 0]
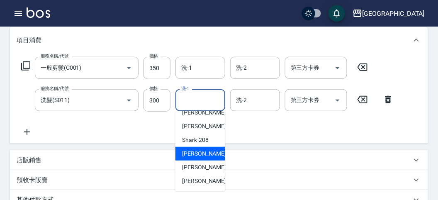
click at [198, 157] on span "小雲 -214" at bounding box center [210, 153] width 56 height 9
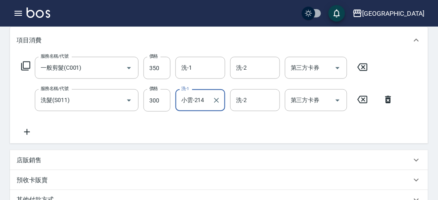
click at [192, 105] on input "小雲-214" at bounding box center [194, 100] width 30 height 15
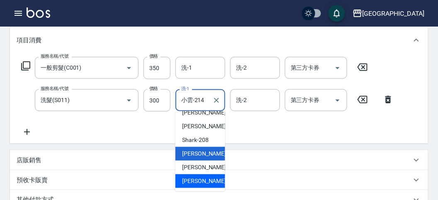
click at [199, 177] on span "[PERSON_NAME] -222" at bounding box center [210, 181] width 56 height 9
type input "[PERSON_NAME]-222"
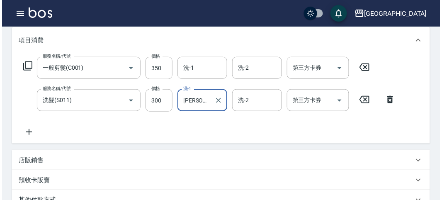
scroll to position [275, 0]
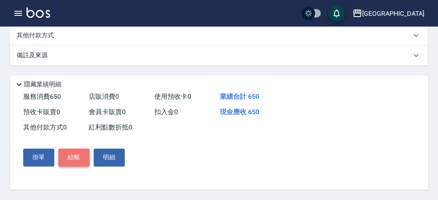
click at [71, 157] on button "結帳" at bounding box center [73, 157] width 31 height 17
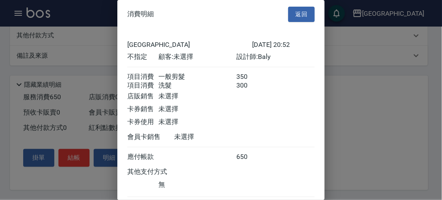
scroll to position [55, 0]
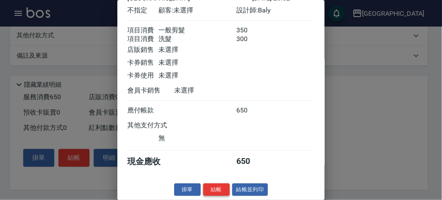
click at [212, 188] on button "結帳" at bounding box center [216, 189] width 27 height 13
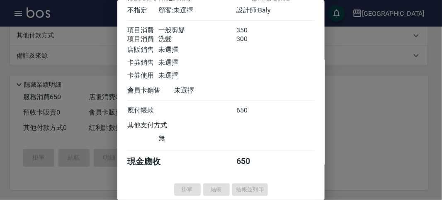
type input "[DATE] 20:53"
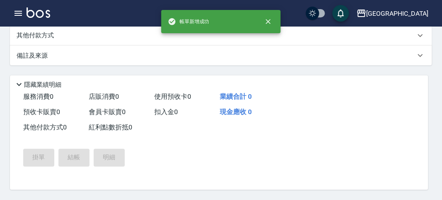
scroll to position [0, 0]
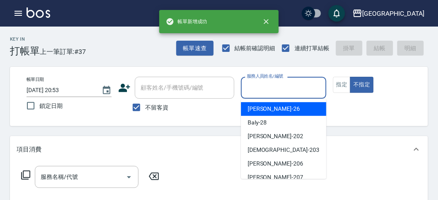
click at [271, 92] on input "服務人員姓名/編號" at bounding box center [284, 87] width 78 height 15
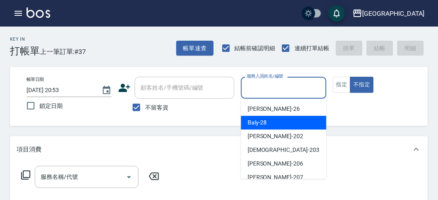
drag, startPoint x: 272, startPoint y: 126, endPoint x: 266, endPoint y: 98, distance: 28.0
click at [272, 119] on div "Baly -28" at bounding box center [283, 123] width 85 height 14
type input "Baly-28"
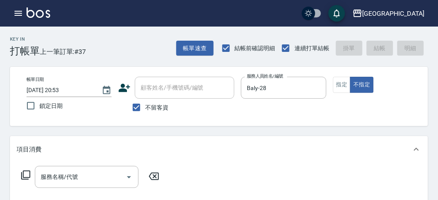
click at [22, 173] on icon at bounding box center [26, 175] width 10 height 10
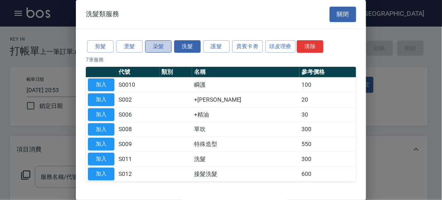
click at [164, 46] on button "染髮" at bounding box center [158, 46] width 27 height 13
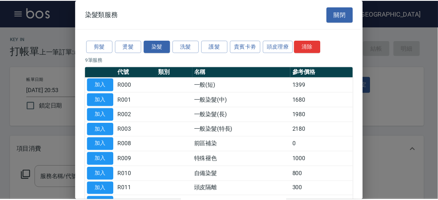
scroll to position [54, 0]
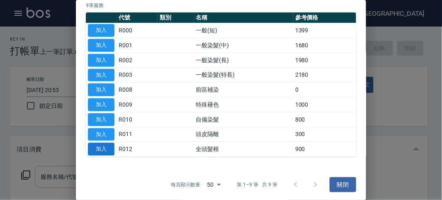
click at [96, 150] on button "加入" at bounding box center [101, 149] width 27 height 13
type input "全頭髮根(R012)"
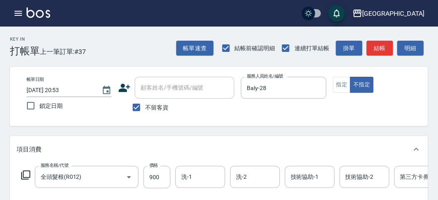
click at [28, 176] on icon at bounding box center [26, 175] width 10 height 10
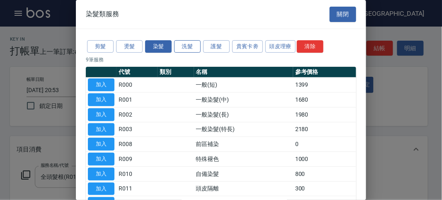
click at [192, 42] on button "洗髮" at bounding box center [187, 46] width 27 height 13
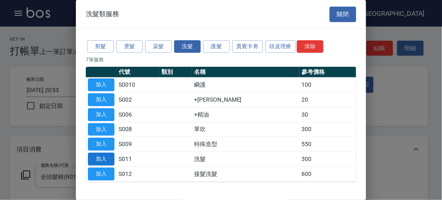
click at [102, 156] on button "加入" at bounding box center [101, 159] width 27 height 13
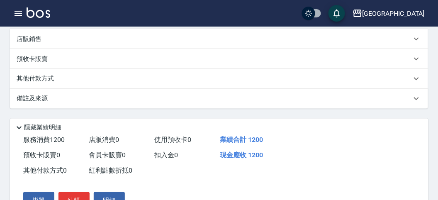
scroll to position [0, 0]
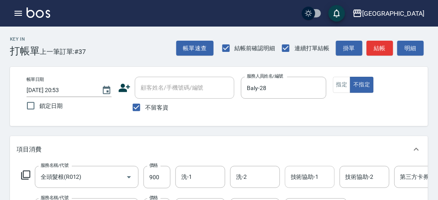
click at [295, 174] on input "技術協助-1" at bounding box center [310, 177] width 42 height 15
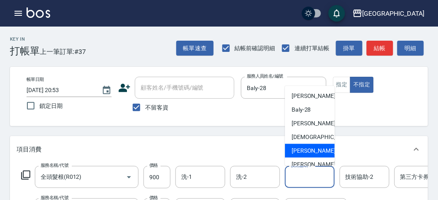
scroll to position [63, 0]
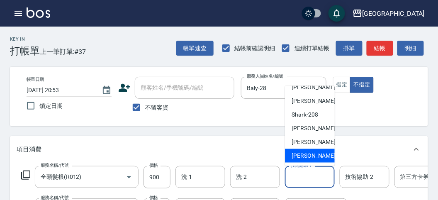
click at [303, 152] on span "[PERSON_NAME] -222" at bounding box center [320, 155] width 56 height 9
type input "[PERSON_NAME]-222"
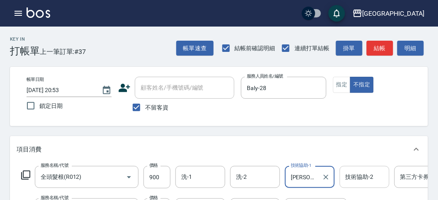
click at [365, 174] on input "技術協助-2" at bounding box center [364, 177] width 42 height 15
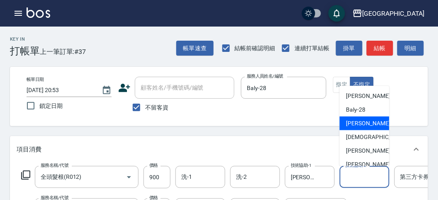
scroll to position [46, 0]
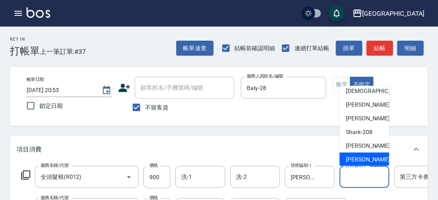
drag, startPoint x: 372, startPoint y: 158, endPoint x: 342, endPoint y: 153, distance: 30.3
click at [372, 158] on span "[PERSON_NAME] -219" at bounding box center [374, 159] width 56 height 9
type input "[PERSON_NAME]-219"
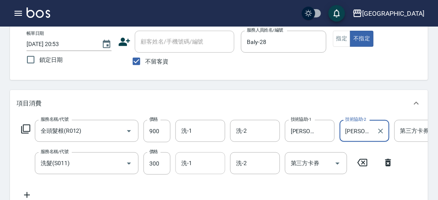
click at [186, 165] on input "洗-1" at bounding box center [200, 163] width 42 height 15
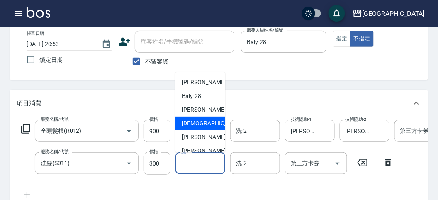
scroll to position [63, 0]
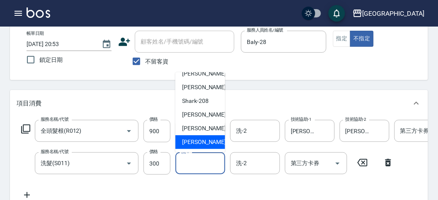
click at [208, 137] on div "[PERSON_NAME] -222" at bounding box center [200, 142] width 50 height 14
type input "[PERSON_NAME]-222"
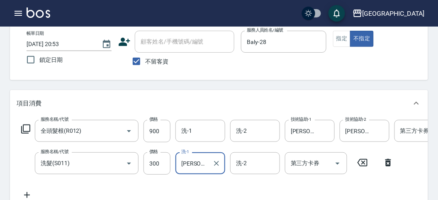
scroll to position [230, 0]
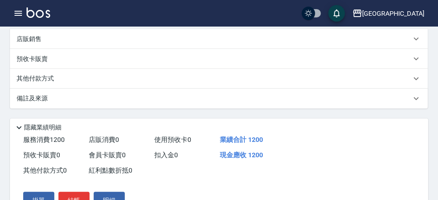
click at [44, 89] on div "其他付款方式" at bounding box center [219, 79] width 418 height 20
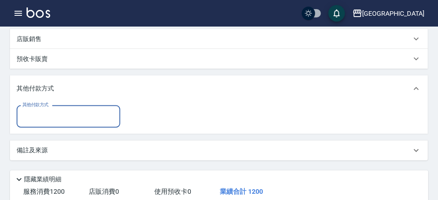
scroll to position [0, 0]
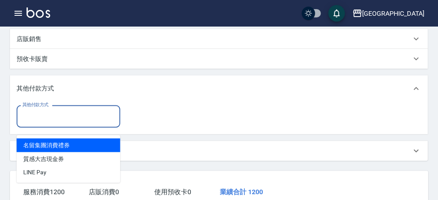
click at [50, 124] on input "其他付款方式" at bounding box center [68, 116] width 96 height 15
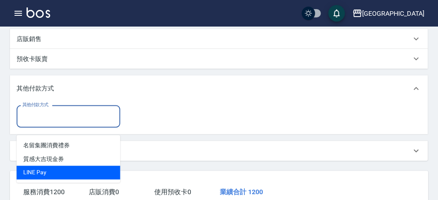
click at [61, 171] on span "LlNE Pay" at bounding box center [69, 173] width 104 height 14
type input "LlNE Pay"
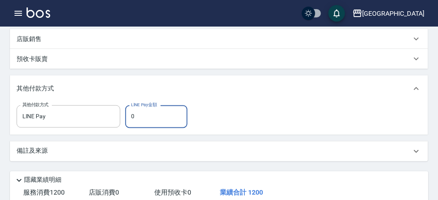
click at [158, 125] on input "0" at bounding box center [156, 116] width 62 height 22
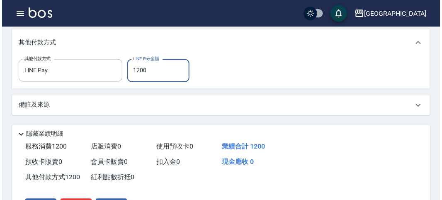
scroll to position [335, 0]
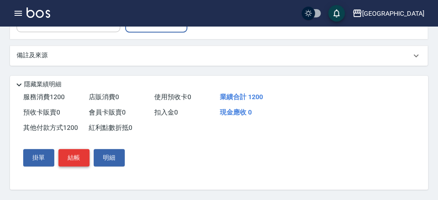
type input "1200"
click at [67, 155] on button "結帳" at bounding box center [73, 157] width 31 height 17
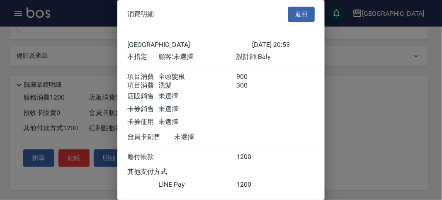
scroll to position [54, 0]
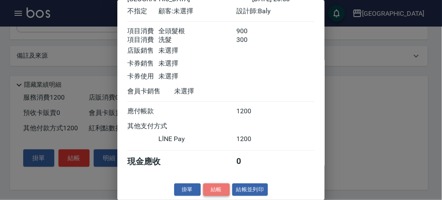
click at [211, 188] on button "結帳" at bounding box center [216, 189] width 27 height 13
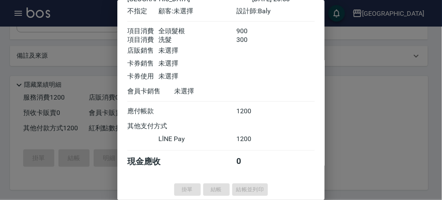
scroll to position [0, 0]
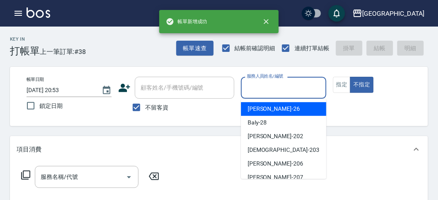
click at [269, 86] on input "服務人員姓名/編號" at bounding box center [284, 87] width 78 height 15
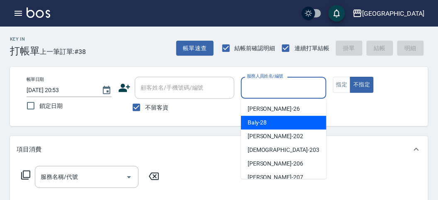
click at [266, 127] on span "Baly -28" at bounding box center [257, 122] width 19 height 9
type input "Baly-28"
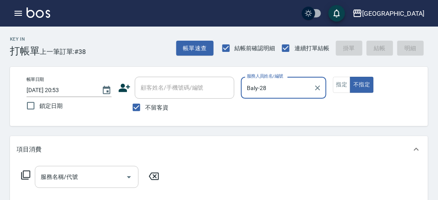
click at [76, 177] on input "服務名稱/代號" at bounding box center [81, 177] width 84 height 15
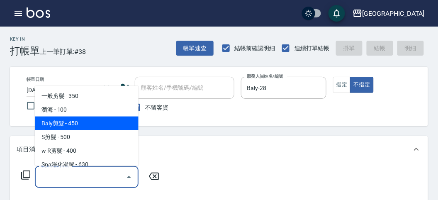
click at [86, 122] on span "Baly剪髮 - 450" at bounding box center [87, 124] width 104 height 14
type input "Baly剪髮(C004)"
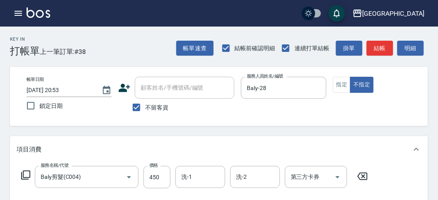
click at [24, 170] on icon at bounding box center [25, 174] width 9 height 9
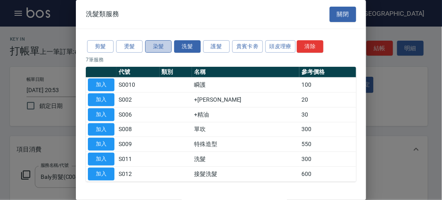
drag, startPoint x: 158, startPoint y: 46, endPoint x: 148, endPoint y: 49, distance: 10.8
click at [158, 46] on button "染髮" at bounding box center [158, 46] width 27 height 13
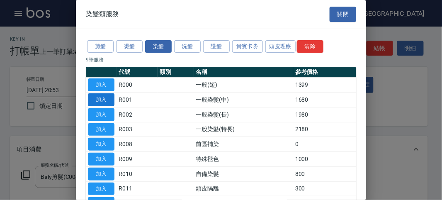
click at [99, 98] on button "加入" at bounding box center [101, 99] width 27 height 13
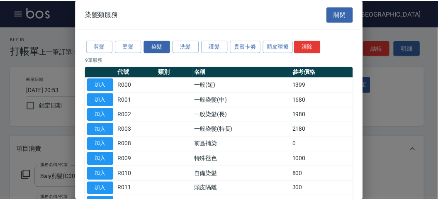
scroll to position [109, 0]
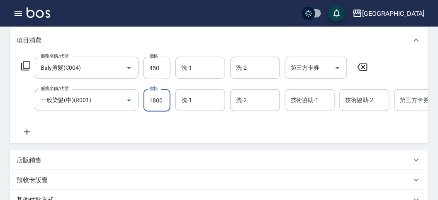
click at [26, 65] on icon at bounding box center [26, 66] width 10 height 10
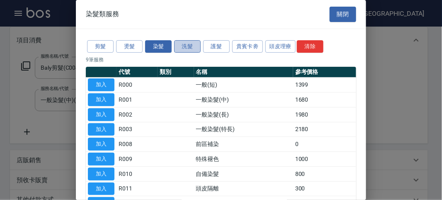
click at [187, 43] on button "洗髮" at bounding box center [187, 46] width 27 height 13
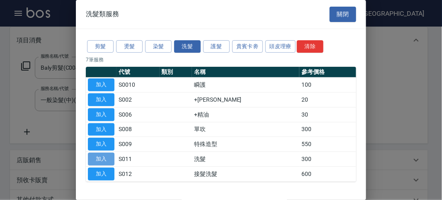
click at [100, 158] on button "加入" at bounding box center [101, 159] width 27 height 13
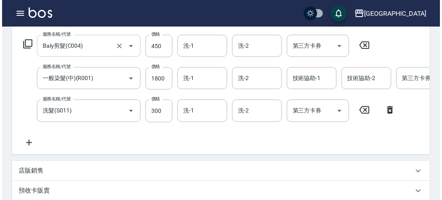
scroll to position [85, 0]
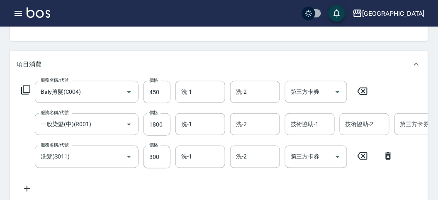
click at [24, 88] on icon at bounding box center [26, 90] width 10 height 10
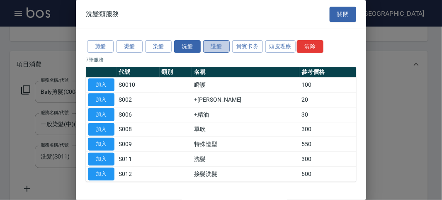
click at [221, 45] on button "護髮" at bounding box center [216, 46] width 27 height 13
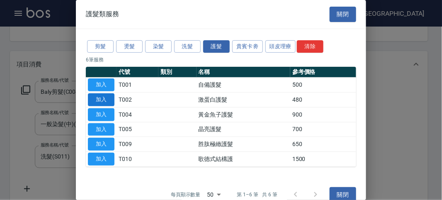
click at [106, 97] on button "加入" at bounding box center [101, 99] width 27 height 13
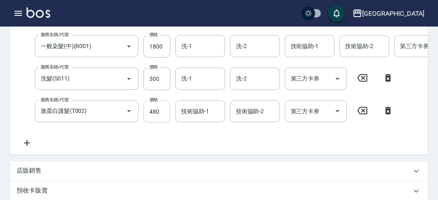
scroll to position [117, 0]
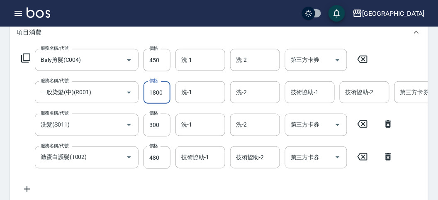
click at [166, 91] on input "1800" at bounding box center [157, 92] width 27 height 22
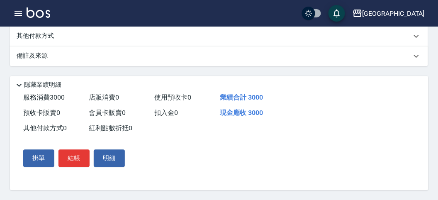
scroll to position [163, 0]
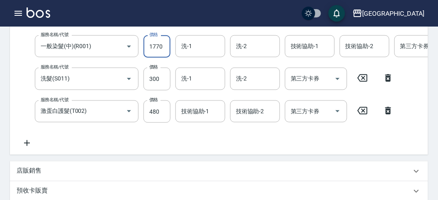
type input "1770"
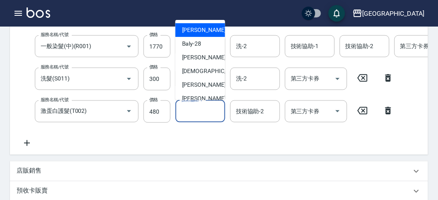
click at [196, 111] on input "技術協助-1" at bounding box center [200, 111] width 42 height 15
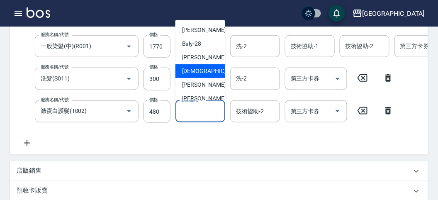
scroll to position [63, 0]
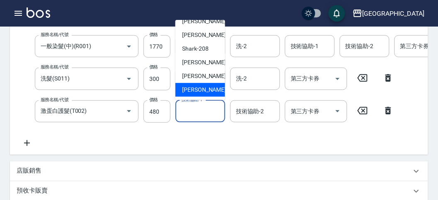
click at [201, 87] on span "[PERSON_NAME] -222" at bounding box center [210, 89] width 56 height 9
type input "[PERSON_NAME]-222"
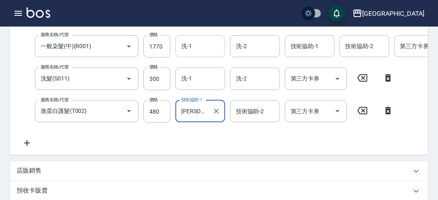
click at [190, 42] on div "洗-1 洗-1" at bounding box center [200, 46] width 50 height 22
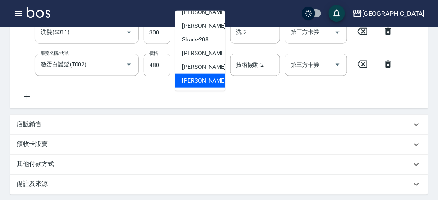
scroll to position [0, 0]
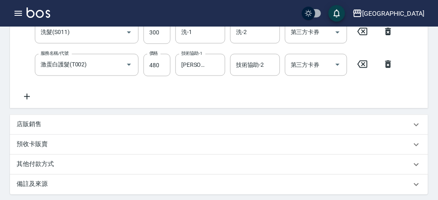
click at [286, 92] on div "服務名稱/代號 Baly剪髮(C004) 服務名稱/代號 價格 450 價格 洗-1 洗-1 洗-2 洗-2 第三方卡券 第三方卡券 服務名稱/代號 一般染髮…" at bounding box center [263, 28] width 492 height 145
click at [185, 38] on input "洗-1" at bounding box center [200, 32] width 42 height 15
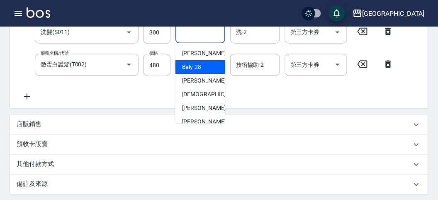
scroll to position [63, 0]
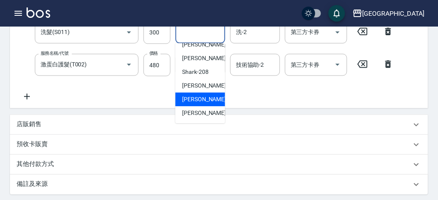
click at [206, 106] on div "[PERSON_NAME] -219" at bounding box center [200, 99] width 50 height 14
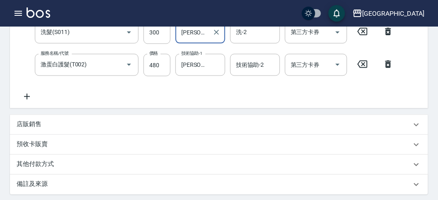
click at [200, 28] on input "[PERSON_NAME]-219" at bounding box center [194, 32] width 30 height 15
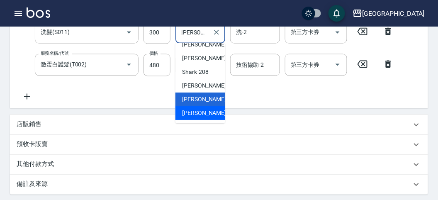
click at [203, 112] on span "[PERSON_NAME] -222" at bounding box center [210, 113] width 56 height 9
type input "[PERSON_NAME]-222"
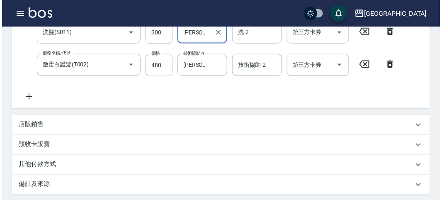
scroll to position [348, 0]
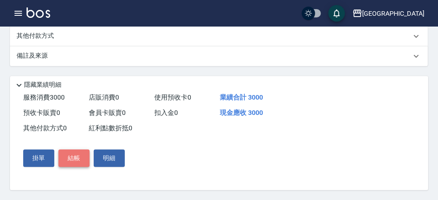
click at [65, 161] on button "結帳" at bounding box center [73, 157] width 31 height 17
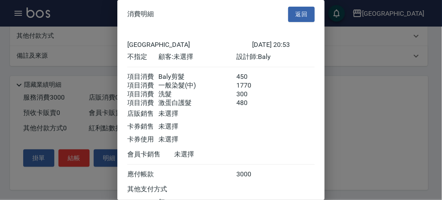
scroll to position [74, 0]
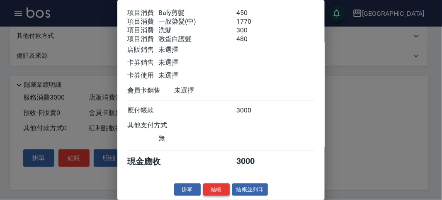
click at [207, 188] on button "結帳" at bounding box center [216, 189] width 27 height 13
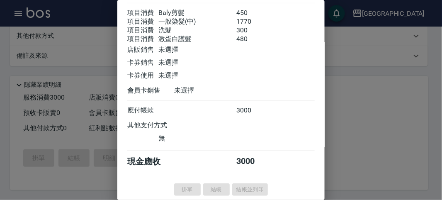
type input "[DATE] 20:54"
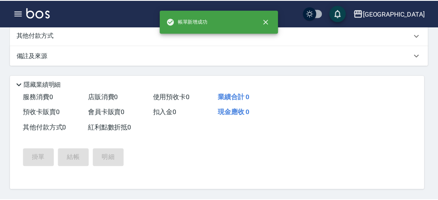
scroll to position [0, 0]
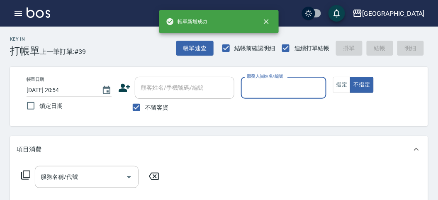
click at [261, 88] on input "服務人員姓名/編號" at bounding box center [284, 87] width 78 height 15
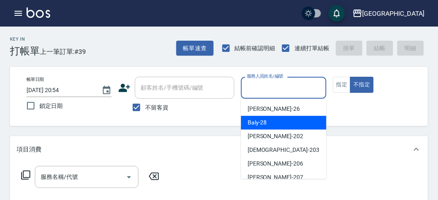
drag, startPoint x: 272, startPoint y: 125, endPoint x: 17, endPoint y: 176, distance: 259.7
click at [271, 125] on div "Baly -28" at bounding box center [283, 123] width 85 height 14
type input "Baly-28"
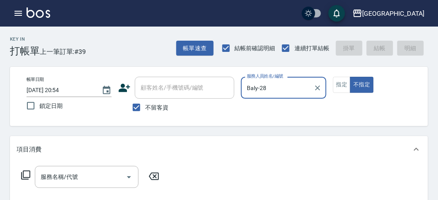
click at [24, 173] on icon at bounding box center [26, 175] width 10 height 10
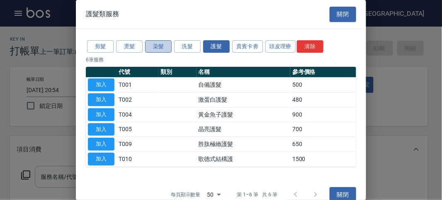
click at [157, 42] on button "染髮" at bounding box center [158, 46] width 27 height 13
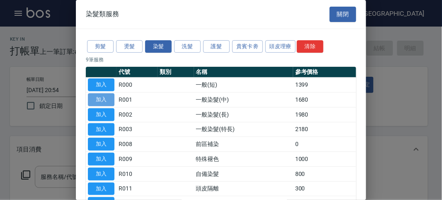
click at [102, 96] on button "加入" at bounding box center [101, 99] width 27 height 13
type input "一般染髮(中)(R001)"
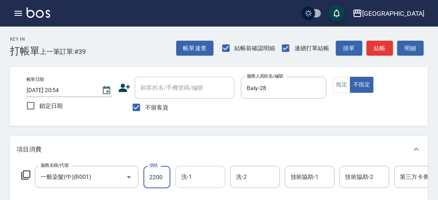
type input "2200"
click at [202, 176] on input "洗-1" at bounding box center [200, 177] width 42 height 15
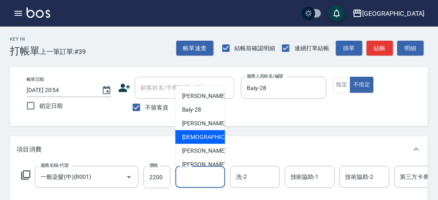
scroll to position [63, 0]
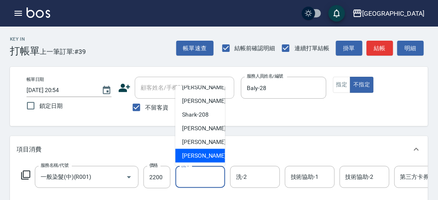
click at [200, 154] on span "[PERSON_NAME] -222" at bounding box center [210, 155] width 56 height 9
type input "[PERSON_NAME]-222"
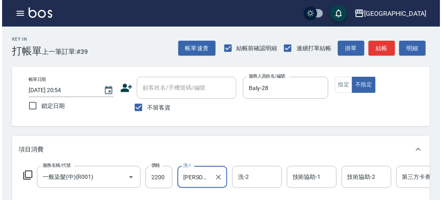
scroll to position [251, 0]
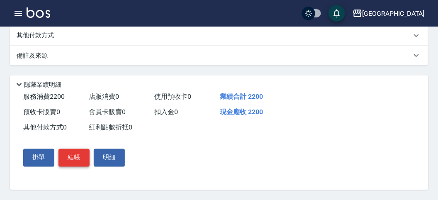
click at [74, 154] on button "結帳" at bounding box center [73, 157] width 31 height 17
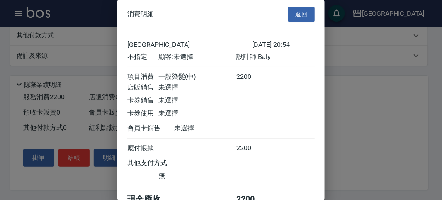
scroll to position [46, 0]
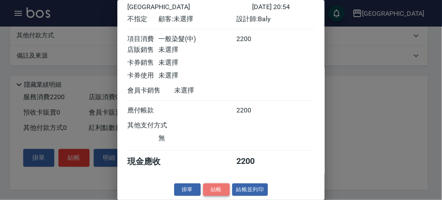
click at [223, 191] on button "結帳" at bounding box center [216, 189] width 27 height 13
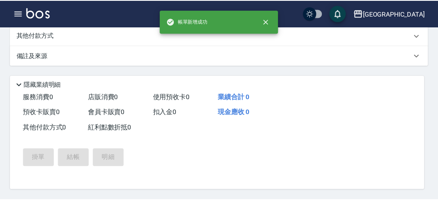
scroll to position [0, 0]
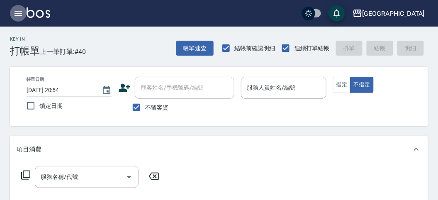
click at [17, 13] on icon "button" at bounding box center [18, 13] width 7 height 5
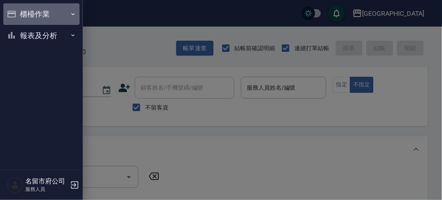
click at [16, 13] on button "櫃檯作業" at bounding box center [41, 14] width 76 height 22
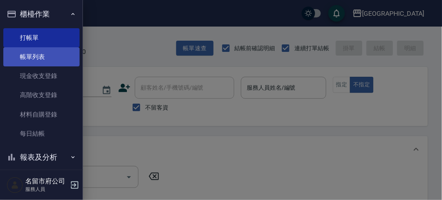
click at [35, 56] on link "帳單列表" at bounding box center [41, 56] width 76 height 19
click at [35, 57] on link "帳單列表" at bounding box center [41, 56] width 76 height 19
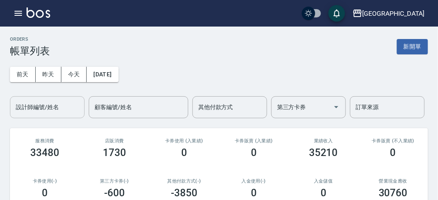
click at [47, 109] on input "設計師編號/姓名" at bounding box center [47, 107] width 67 height 15
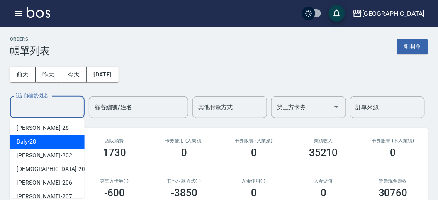
click at [49, 146] on div "Baly -28" at bounding box center [47, 142] width 75 height 14
type input "Baly-28"
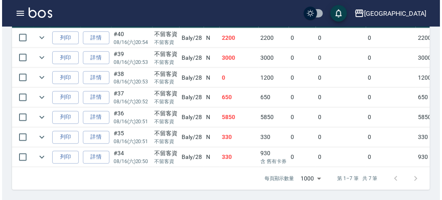
scroll to position [114, 0]
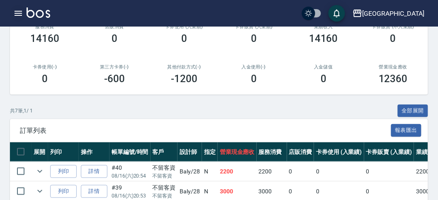
click at [17, 15] on icon "button" at bounding box center [18, 13] width 10 height 10
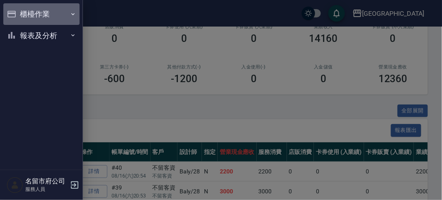
click at [24, 15] on button "櫃檯作業" at bounding box center [41, 14] width 76 height 22
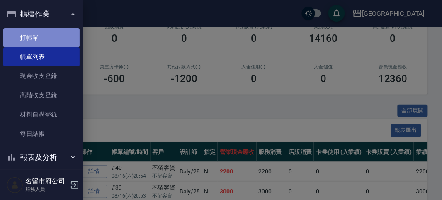
click at [48, 41] on link "打帳單" at bounding box center [41, 37] width 76 height 19
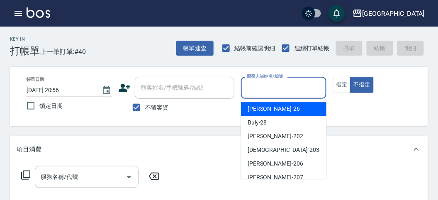
click at [264, 88] on input "服務人員姓名/編號" at bounding box center [284, 87] width 78 height 15
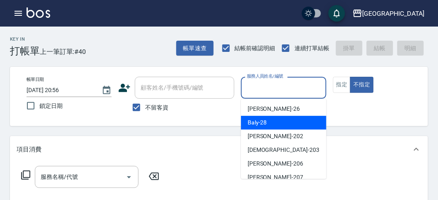
click at [259, 122] on span "Baly -28" at bounding box center [257, 122] width 19 height 9
type input "Baly-28"
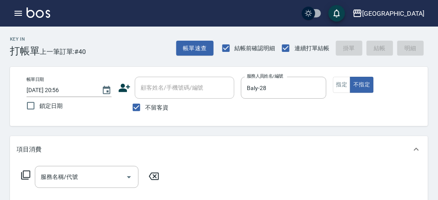
click at [27, 173] on icon at bounding box center [26, 175] width 10 height 10
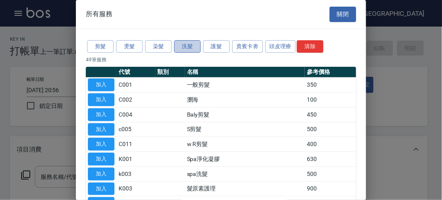
drag, startPoint x: 190, startPoint y: 45, endPoint x: 164, endPoint y: 52, distance: 26.6
click at [189, 45] on button "洗髮" at bounding box center [187, 46] width 27 height 13
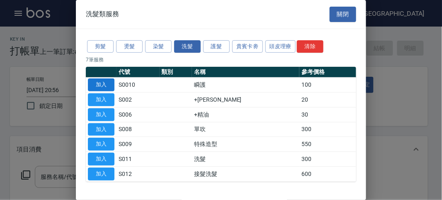
click at [109, 80] on button "加入" at bounding box center [101, 84] width 27 height 13
type input "瞬護(S0010)"
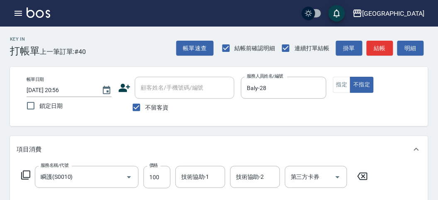
click at [25, 172] on icon at bounding box center [26, 175] width 10 height 10
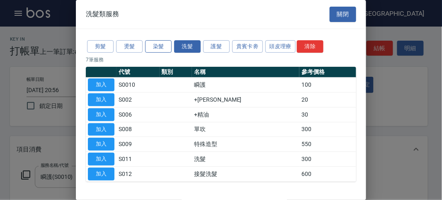
click at [155, 47] on button "染髮" at bounding box center [158, 46] width 27 height 13
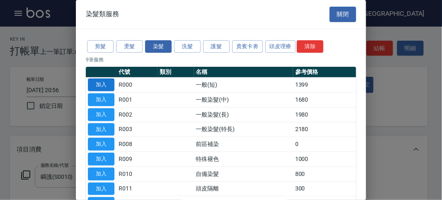
click at [105, 82] on button "加入" at bounding box center [101, 84] width 27 height 13
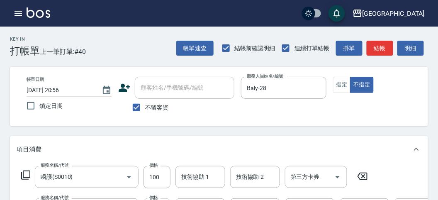
scroll to position [46, 0]
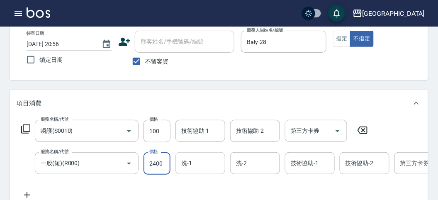
type input "2400"
click at [195, 163] on input "洗-1" at bounding box center [200, 163] width 42 height 15
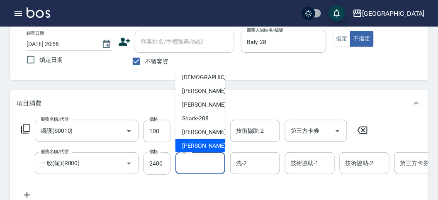
scroll to position [63, 0]
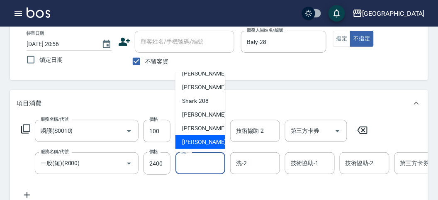
drag, startPoint x: 200, startPoint y: 141, endPoint x: 200, endPoint y: 131, distance: 10.8
click at [200, 141] on span "[PERSON_NAME] -222" at bounding box center [210, 142] width 56 height 9
type input "[PERSON_NAME]-222"
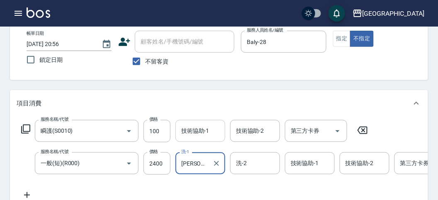
click at [181, 135] on input "技術協助-1" at bounding box center [200, 131] width 42 height 15
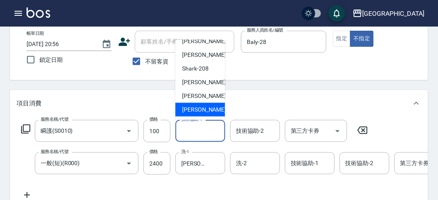
click at [200, 110] on span "[PERSON_NAME] -222" at bounding box center [210, 109] width 56 height 9
type input "[PERSON_NAME]-222"
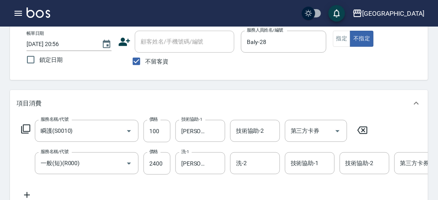
click at [25, 126] on icon at bounding box center [26, 129] width 10 height 10
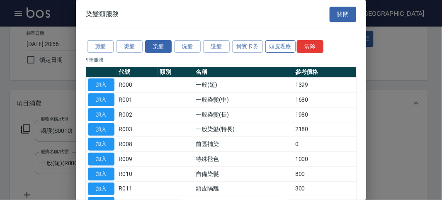
click at [277, 46] on button "頭皮理療" at bounding box center [280, 46] width 31 height 13
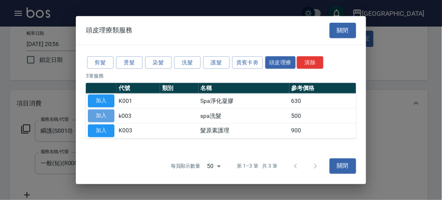
click at [109, 115] on button "加入" at bounding box center [101, 116] width 27 height 13
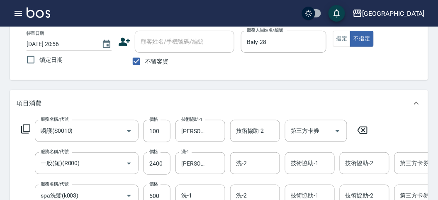
click at [29, 127] on icon at bounding box center [26, 129] width 10 height 10
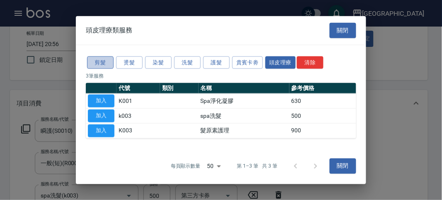
click at [104, 60] on button "剪髮" at bounding box center [100, 62] width 27 height 13
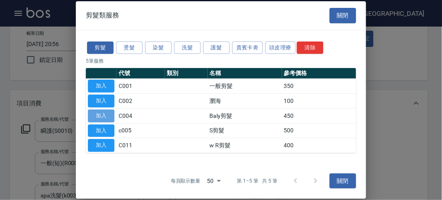
click at [102, 114] on button "加入" at bounding box center [101, 116] width 27 height 13
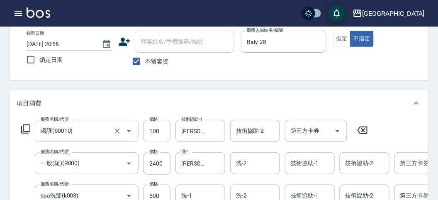
scroll to position [138, 0]
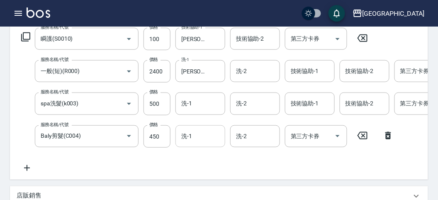
drag, startPoint x: 194, startPoint y: 134, endPoint x: 195, endPoint y: 129, distance: 5.0
click at [195, 133] on input "洗-1" at bounding box center [200, 136] width 42 height 15
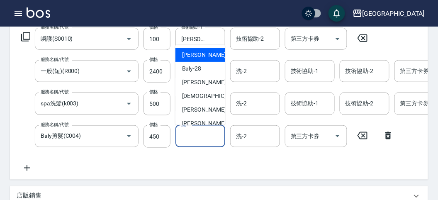
scroll to position [63, 0]
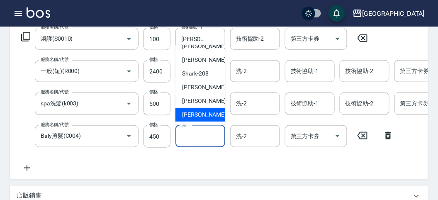
click at [359, 163] on div "服務名稱/代號 瞬護(S0010) 服務名稱/代號 價格 100 價格 技術協助-1 [PERSON_NAME]-222 技術協助-1 技術協助-2 技術協助…" at bounding box center [263, 100] width 492 height 145
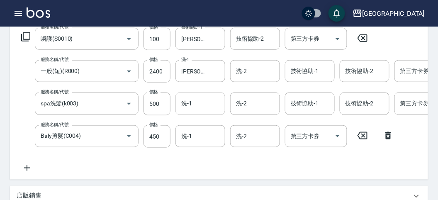
click at [204, 106] on input "洗-1" at bounding box center [200, 103] width 42 height 15
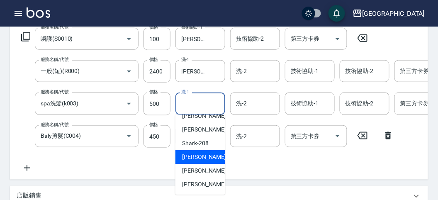
click at [208, 155] on div "小雲 -214" at bounding box center [200, 157] width 50 height 14
type input "小雲-214"
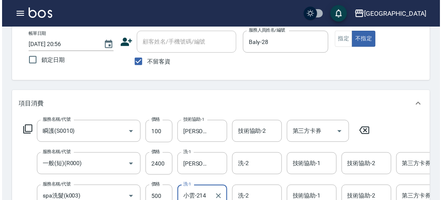
scroll to position [348, 0]
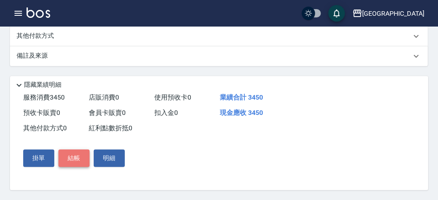
drag, startPoint x: 75, startPoint y: 157, endPoint x: 89, endPoint y: 154, distance: 14.4
click at [76, 157] on button "結帳" at bounding box center [73, 157] width 31 height 17
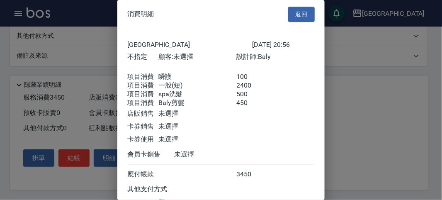
scroll to position [74, 0]
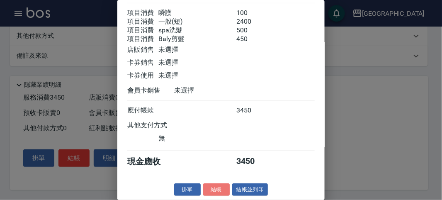
drag, startPoint x: 212, startPoint y: 191, endPoint x: 212, endPoint y: 167, distance: 23.6
click at [212, 186] on button "結帳" at bounding box center [216, 189] width 27 height 13
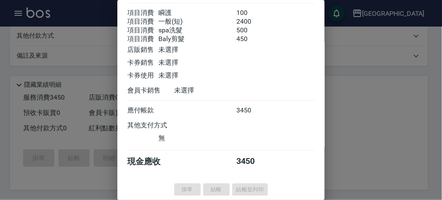
type input "[DATE] 20:57"
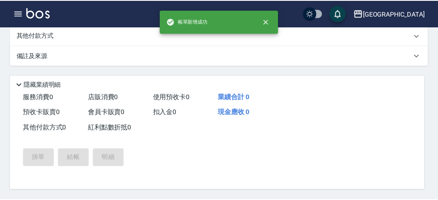
scroll to position [0, 0]
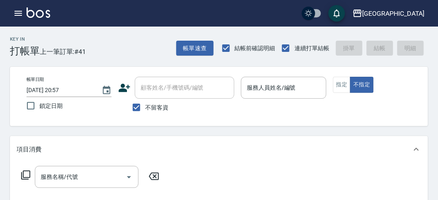
drag, startPoint x: 148, startPoint y: 52, endPoint x: 147, endPoint y: 45, distance: 7.1
click at [147, 46] on div "Key In 打帳單 上一筆訂單:#41 帳單速查 結帳前確認明細 連續打單結帳 掛單 結帳 明細" at bounding box center [214, 42] width 428 height 30
click at [18, 11] on icon "button" at bounding box center [18, 13] width 7 height 5
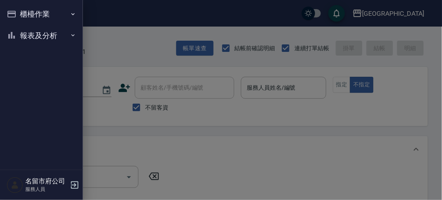
click at [141, 47] on div at bounding box center [221, 100] width 442 height 200
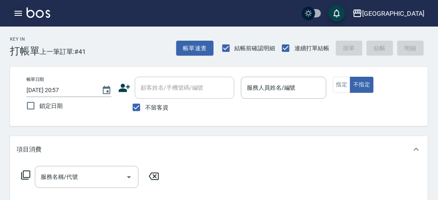
click at [17, 11] on icon "button" at bounding box center [18, 13] width 7 height 5
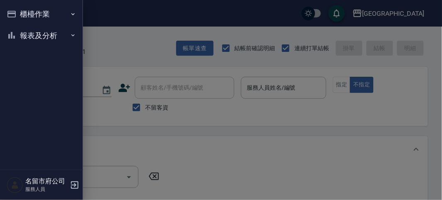
click at [117, 27] on div at bounding box center [221, 100] width 442 height 200
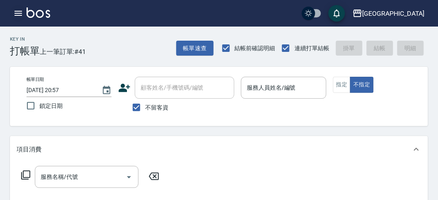
click at [18, 13] on icon "button" at bounding box center [18, 13] width 7 height 5
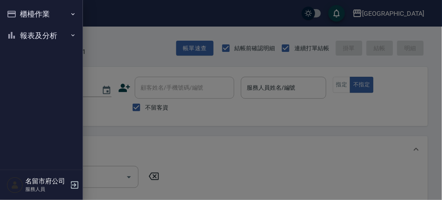
click at [30, 12] on button "櫃檯作業" at bounding box center [41, 14] width 76 height 22
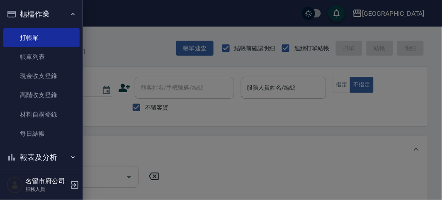
click at [124, 51] on div at bounding box center [221, 100] width 442 height 200
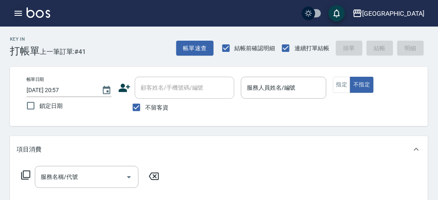
click at [18, 12] on icon "button" at bounding box center [18, 13] width 10 height 10
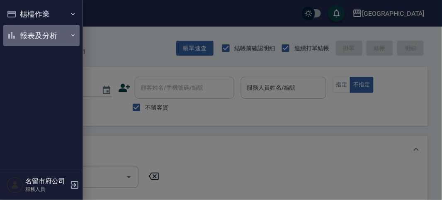
click at [35, 37] on button "報表及分析" at bounding box center [41, 36] width 76 height 22
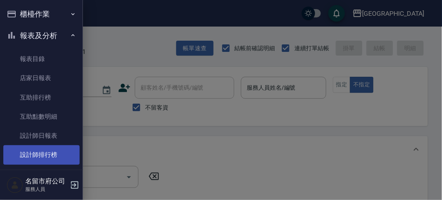
click at [56, 153] on link "設計師排行榜" at bounding box center [41, 154] width 76 height 19
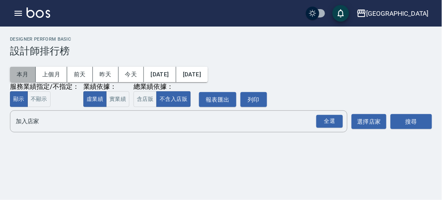
click at [22, 68] on button "本月" at bounding box center [23, 74] width 26 height 15
click at [336, 127] on div "全選" at bounding box center [329, 121] width 27 height 13
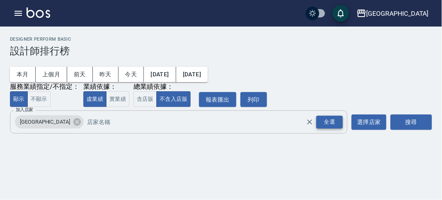
click at [332, 121] on div "全選" at bounding box center [329, 122] width 27 height 13
click at [417, 116] on button "搜尋" at bounding box center [411, 121] width 41 height 15
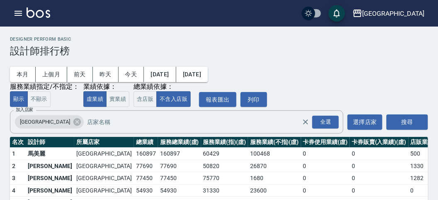
scroll to position [73, 0]
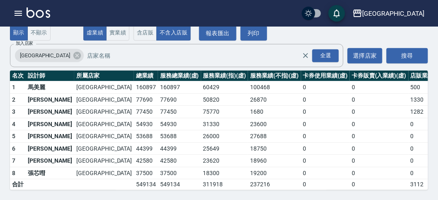
click at [134, 118] on td "54930" at bounding box center [146, 124] width 24 height 12
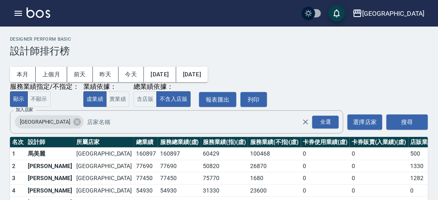
drag, startPoint x: 392, startPoint y: 53, endPoint x: 337, endPoint y: 5, distance: 73.2
click at [392, 54] on h3 "設計師排行榜" at bounding box center [219, 51] width 418 height 12
